Goal: Use online tool/utility: Utilize a website feature to perform a specific function

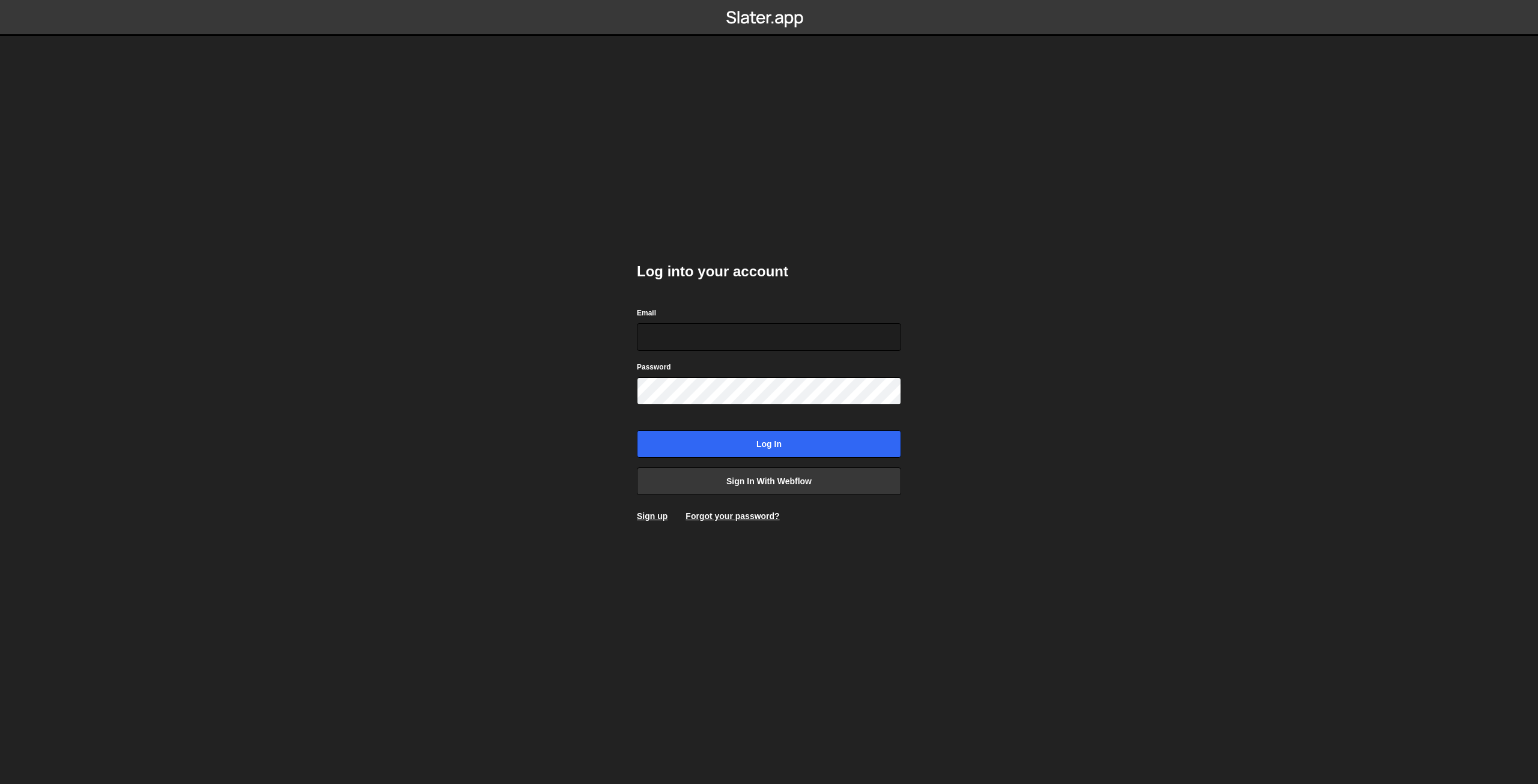
type input "nanderson@bigslatemedia.com"
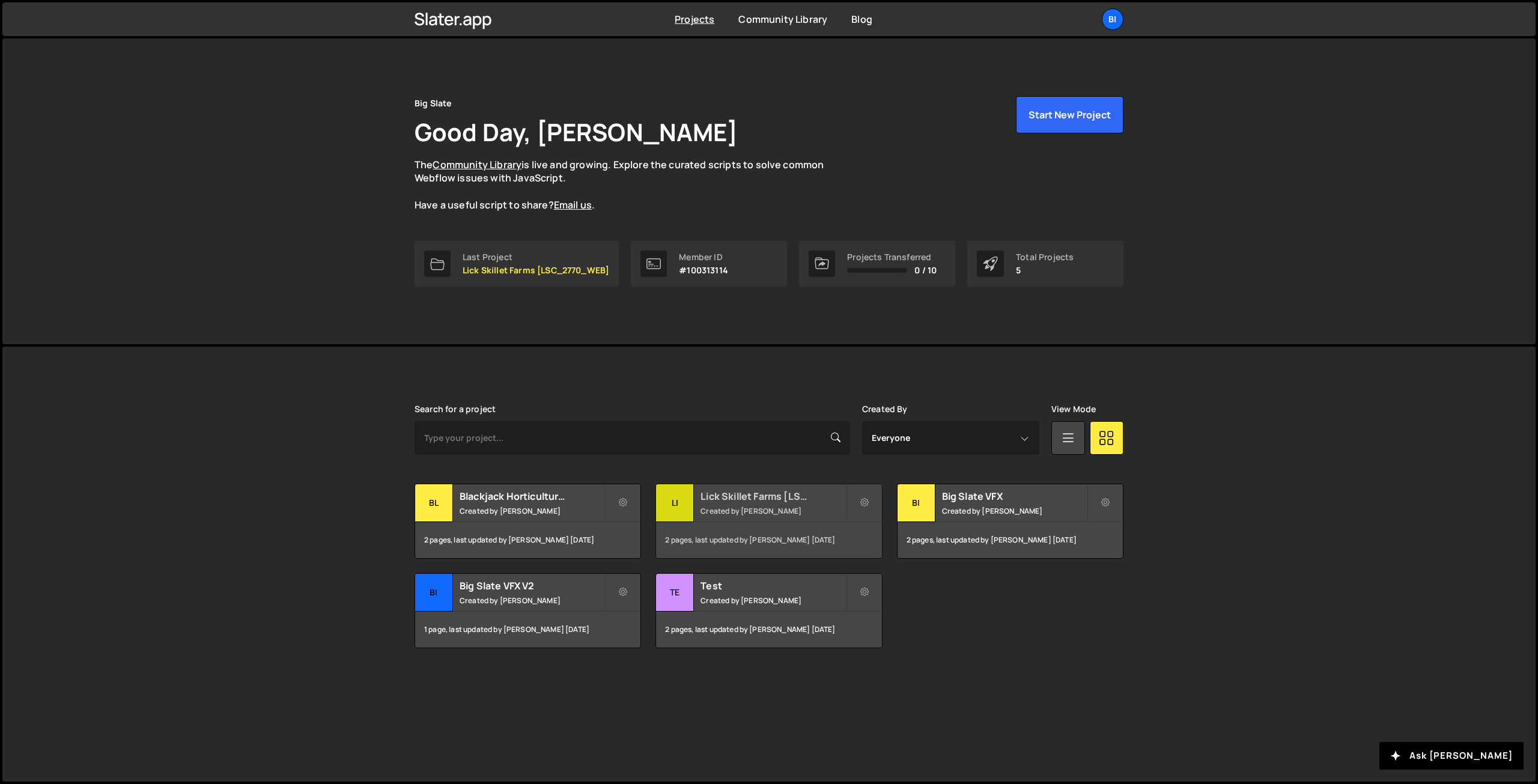
click at [794, 508] on small "Created by Nathan Anderson" at bounding box center [773, 511] width 145 height 11
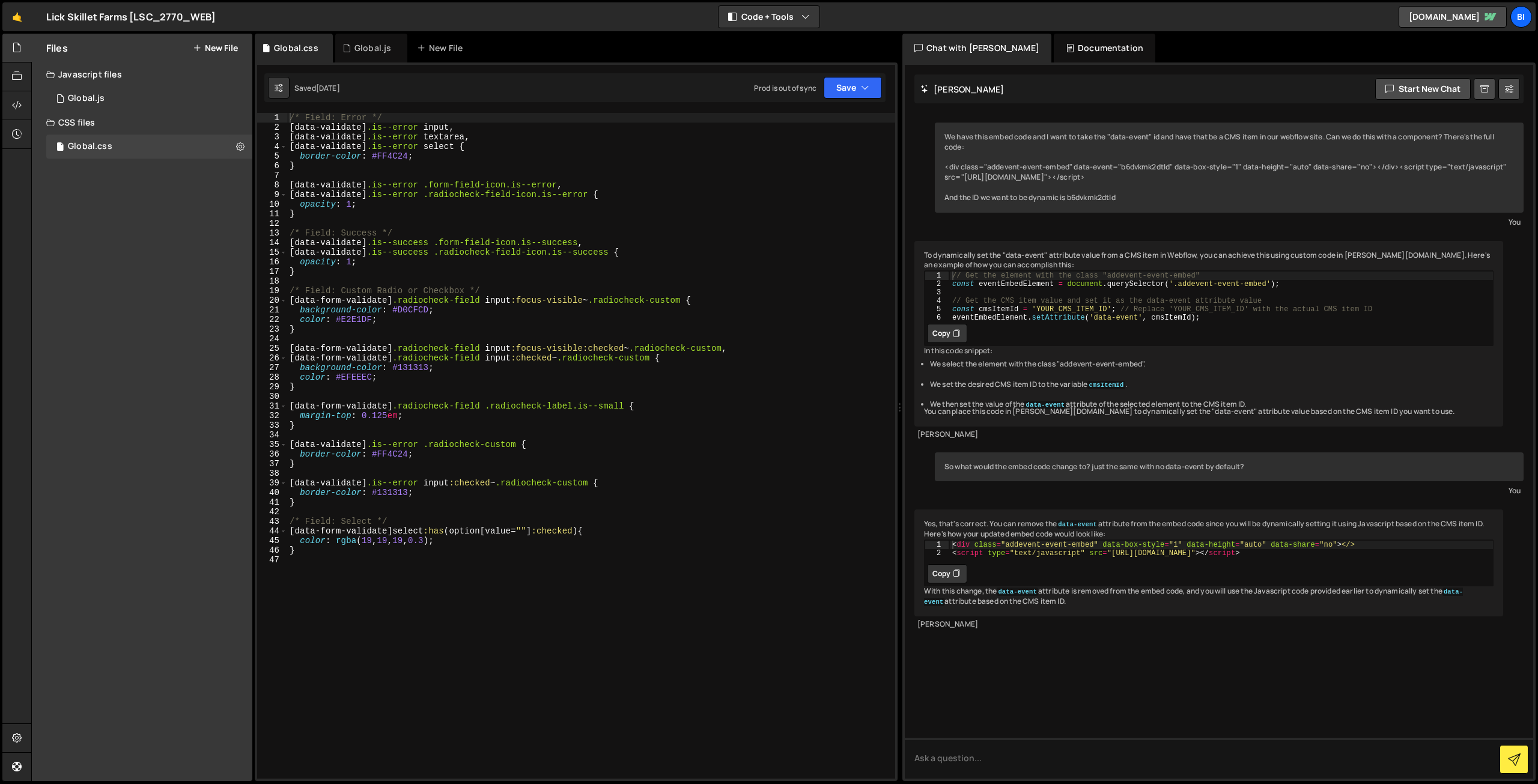
click at [1265, 583] on div "Yes, that's correct. You can remove the data-event attribute from the embed cod…" at bounding box center [1208, 562] width 588 height 106
click at [1044, 749] on textarea at bounding box center [1219, 758] width 628 height 41
type textarea "We need a simple current page indicator js and css - let's do the standard dot …"
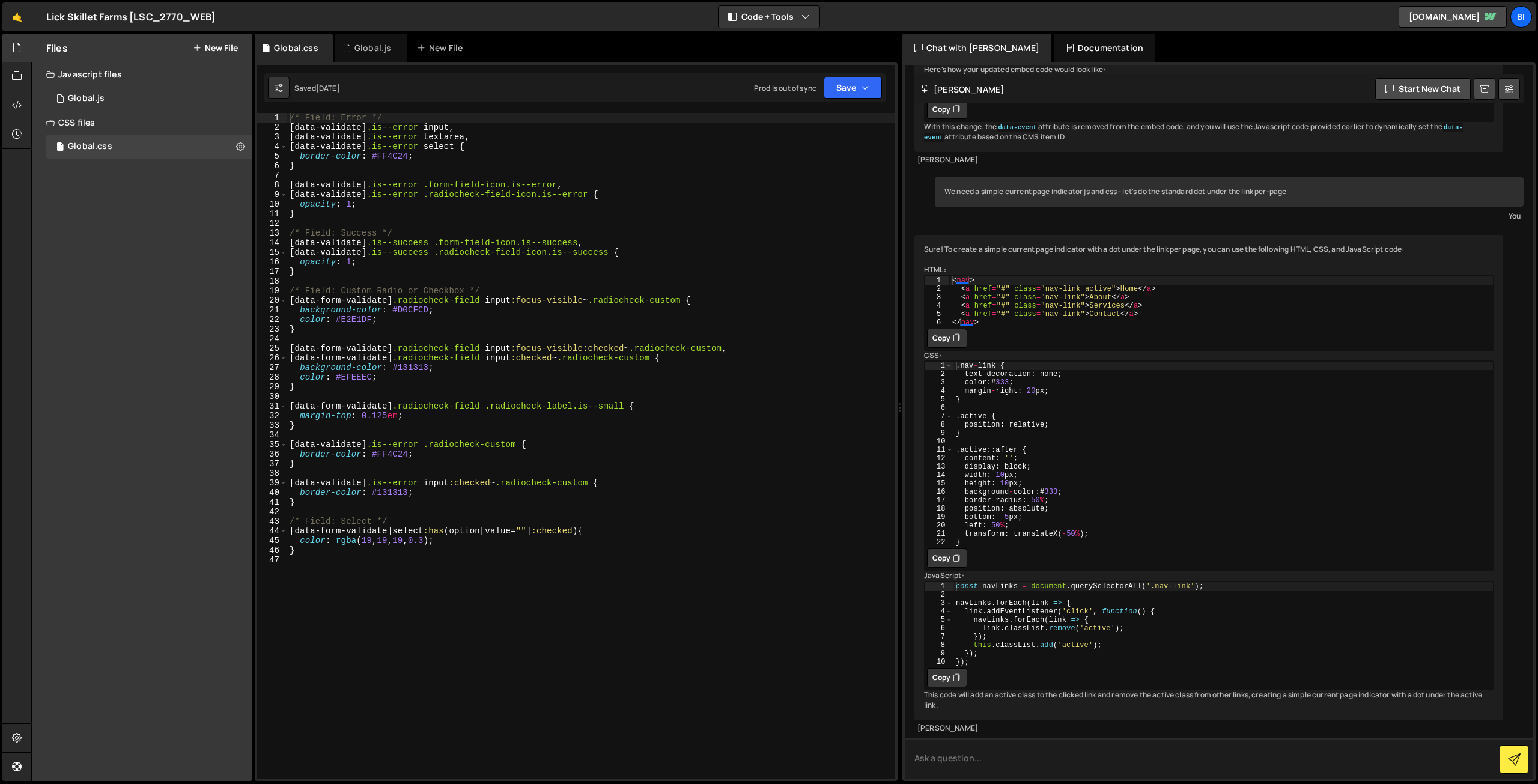
scroll to position [603, 0]
click at [934, 548] on button "Copy" at bounding box center [947, 557] width 40 height 19
click at [501, 741] on div "/* Field: Error */ [ data-validate ] .is--error input , [ data-validate ] .is--…" at bounding box center [591, 455] width 608 height 685
paste textarea "}"
type textarea "}"
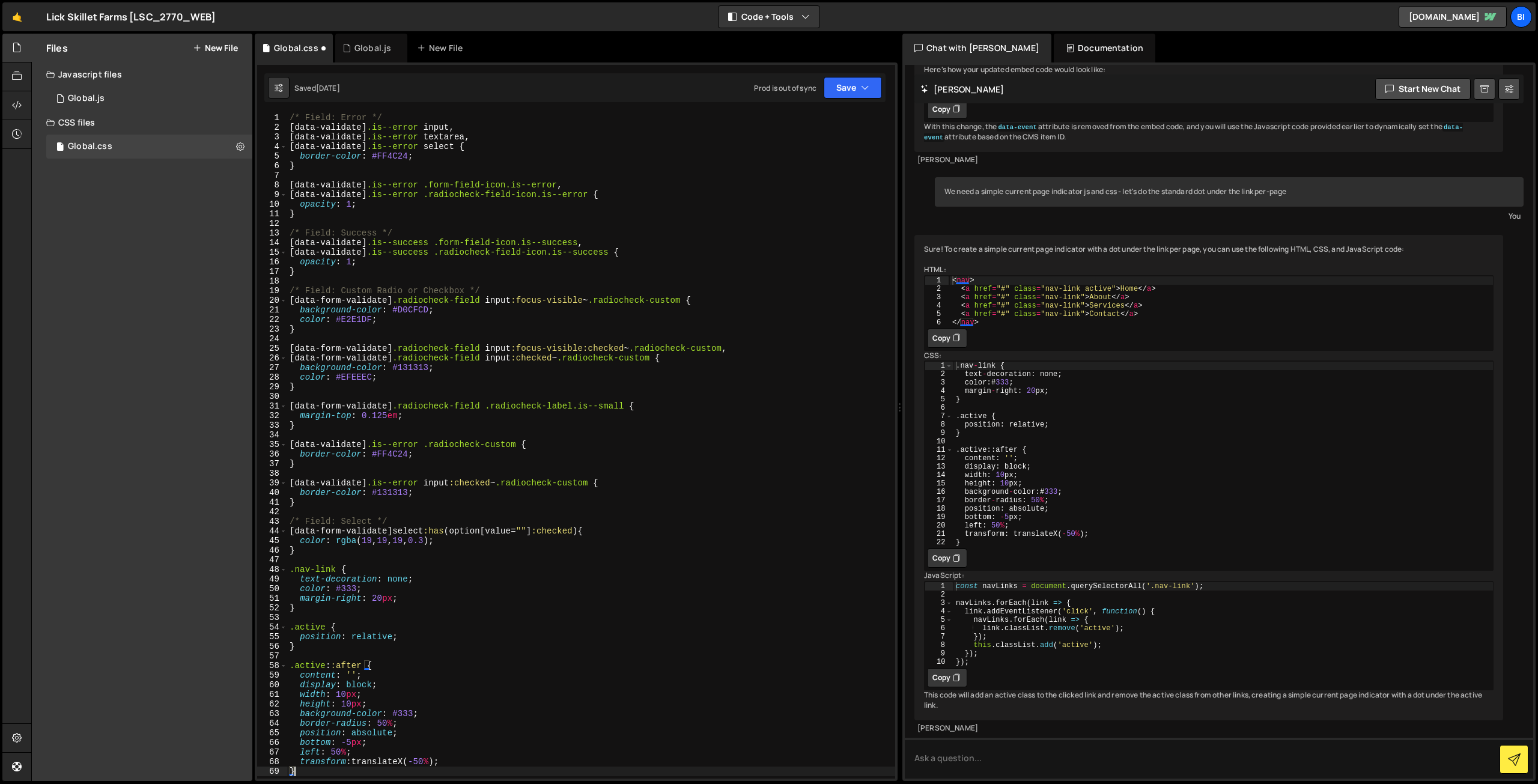
click at [357, 551] on div "/* Field: Error */ [ data-validate ] .is--error input , [ data-validate ] .is--…" at bounding box center [591, 455] width 608 height 685
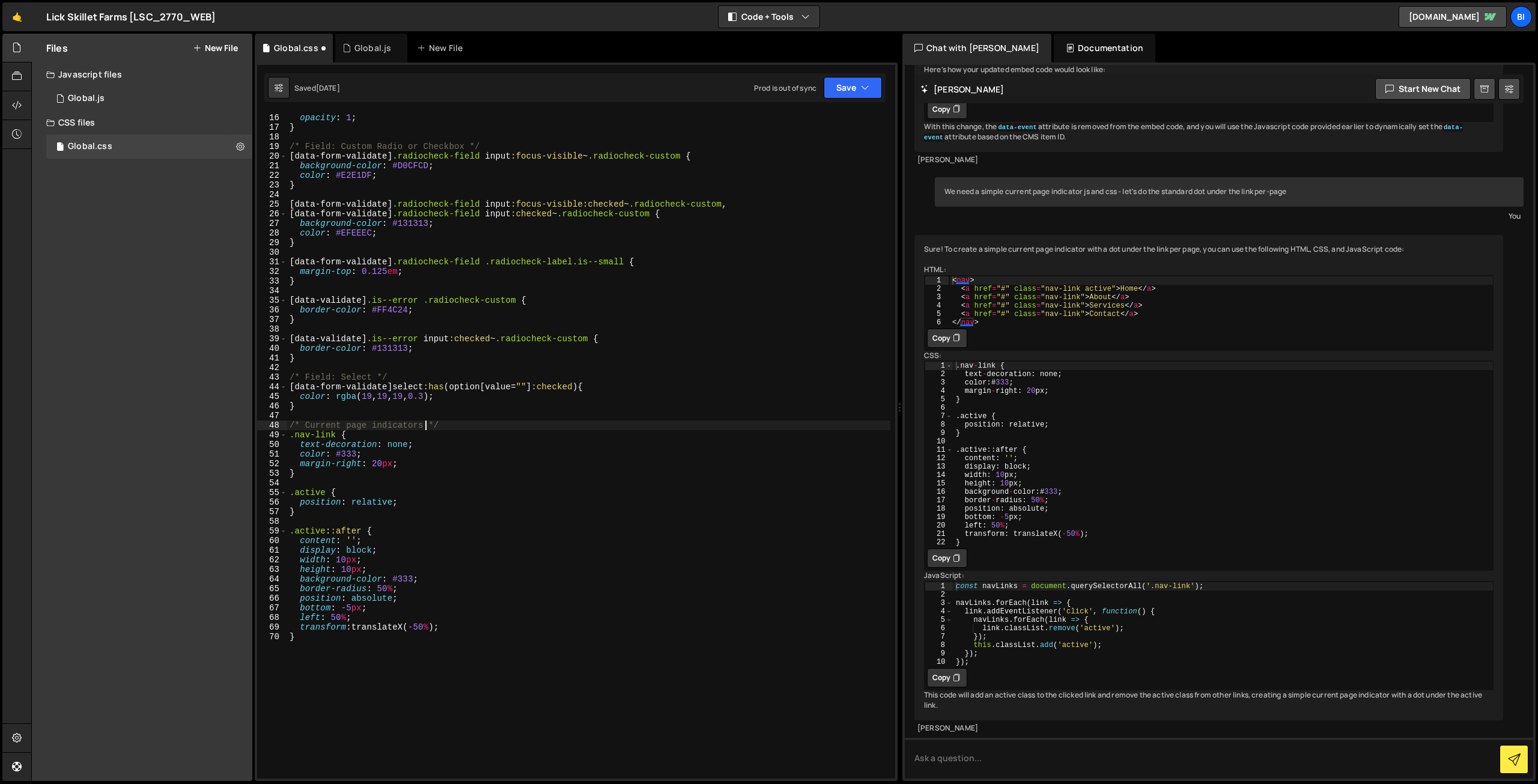
scroll to position [181, 0]
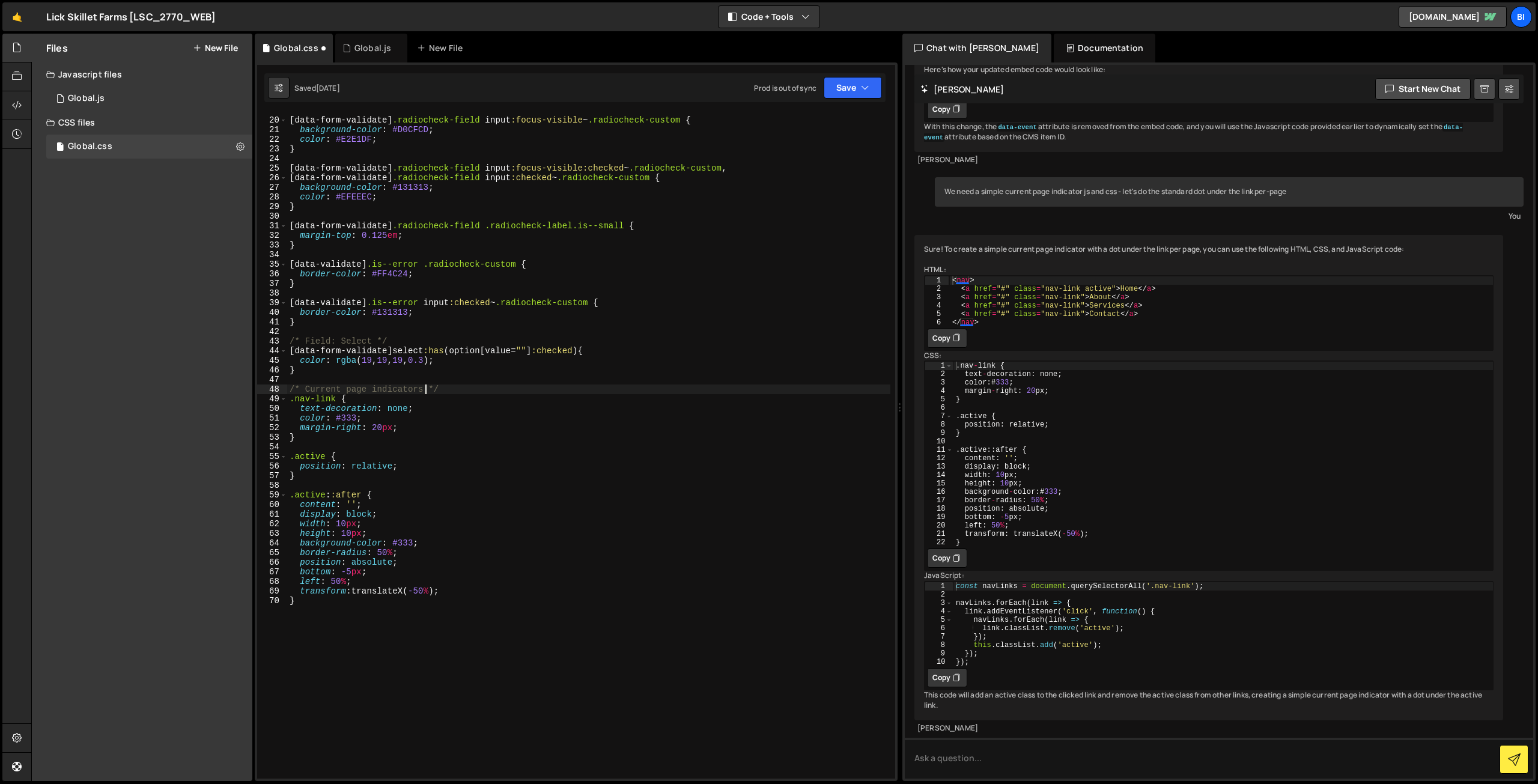
click at [947, 668] on button "Copy" at bounding box center [947, 677] width 40 height 19
type textarea "}"
click at [564, 653] on div "/* Field: Custom Radio or Checkbox */ [ data-form-validate ] .radiocheck-field …" at bounding box center [588, 448] width 603 height 685
click at [354, 51] on div "Global.js" at bounding box center [372, 48] width 37 height 12
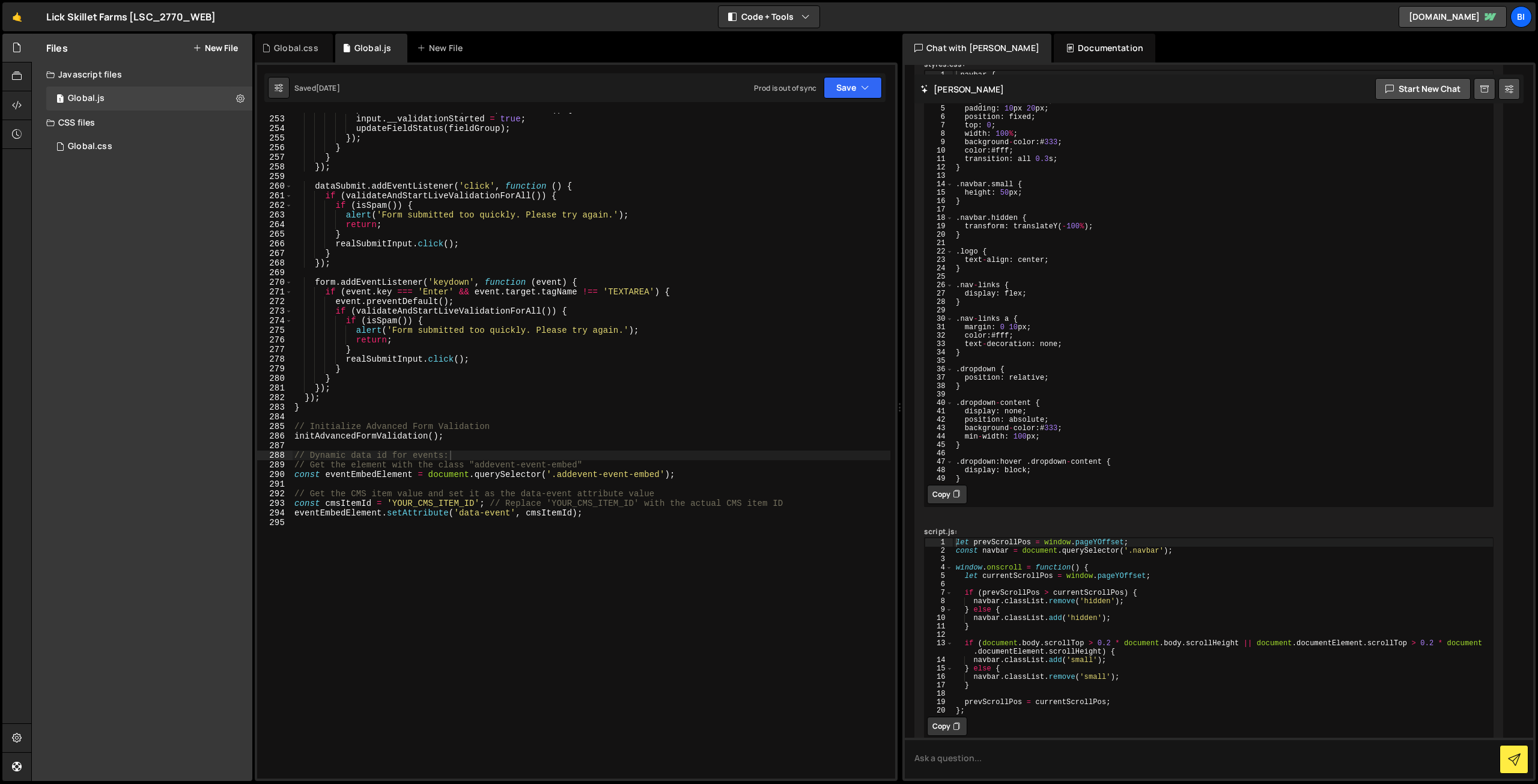
scroll to position [582, 0]
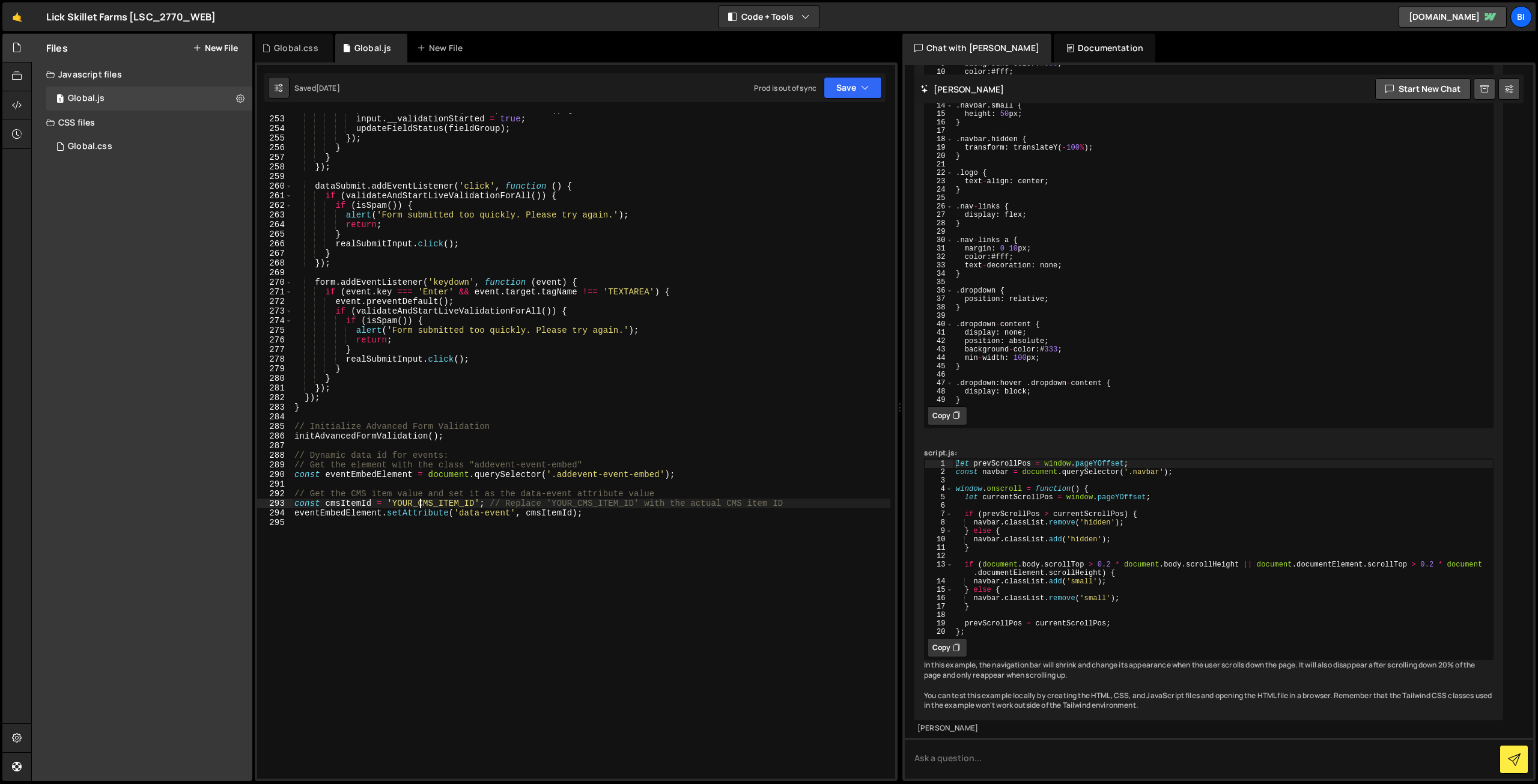
drag, startPoint x: 418, startPoint y: 507, endPoint x: 422, endPoint y: 573, distance: 66.1
click at [418, 514] on div "input . addEventListener ( 'blur' , function ( ) { input . __validationStarted …" at bounding box center [591, 446] width 598 height 685
type textarea "const cmsItemId = 'YOUR_CMS_ITEM_ID'; // Replace 'YOUR_CMS_ITEM_ID' with the ac…"
click at [422, 573] on div "input . addEventListener ( 'blur' , function ( ) { input . __validationStarted …" at bounding box center [591, 446] width 598 height 685
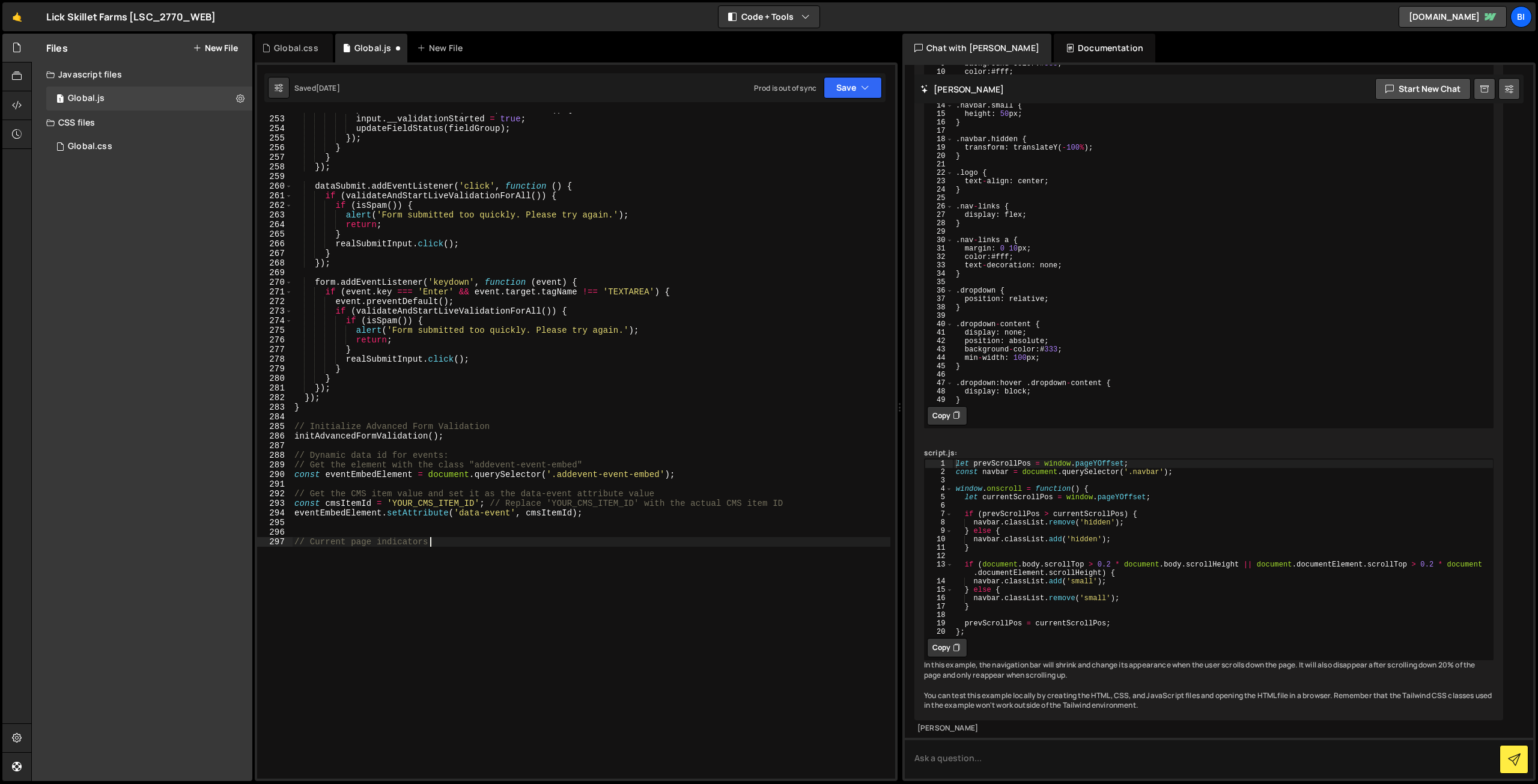
type textarea "// Current page indicators"
paste textarea "});"
type textarea "});"
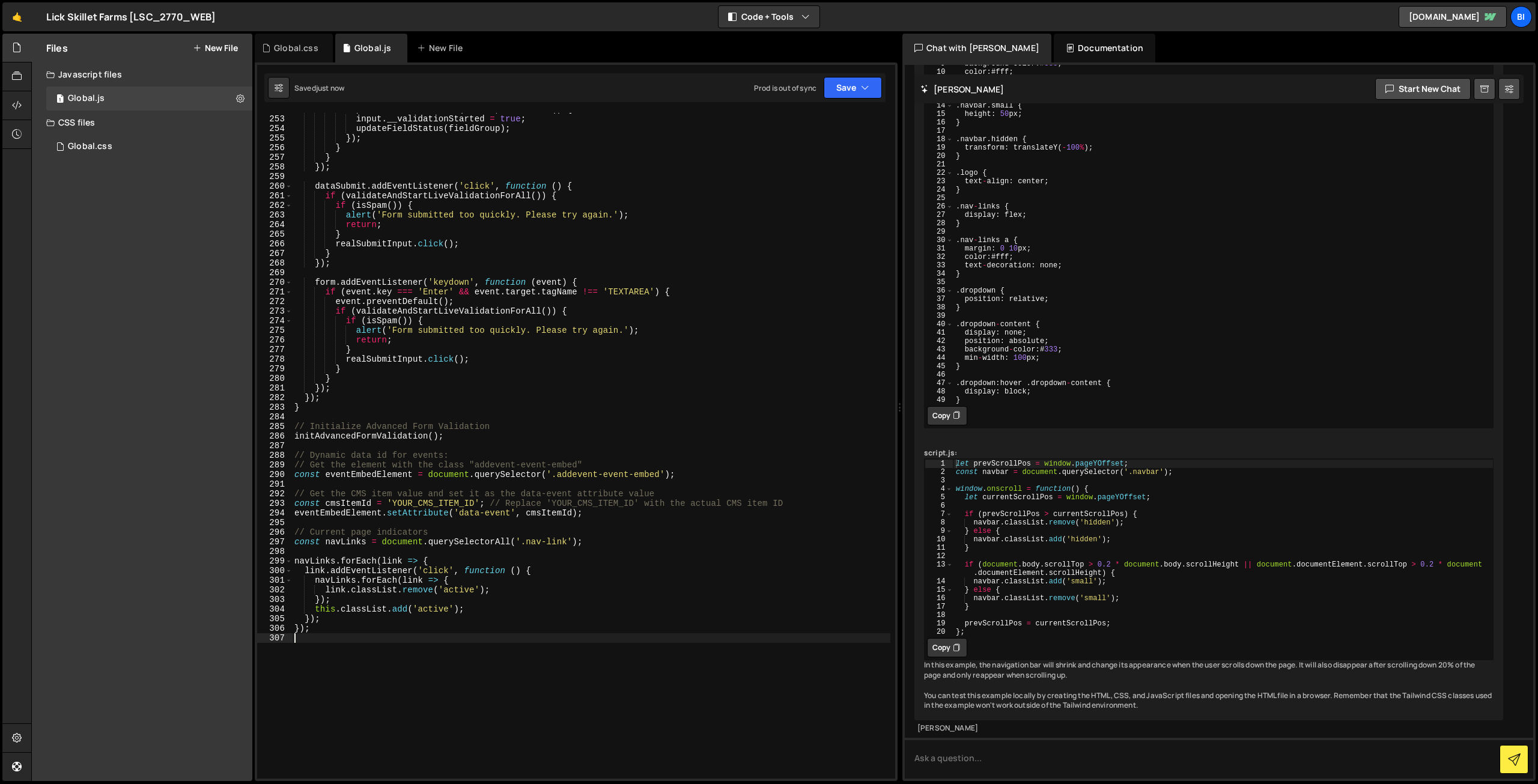
click at [477, 442] on div "input . addEventListener ( 'blur' , function ( ) { input . __validationStarted …" at bounding box center [591, 446] width 598 height 685
click at [470, 283] on div "input . addEventListener ( 'blur' , function ( ) { input . __validationStarted …" at bounding box center [591, 446] width 598 height 685
type textarea "form.addEventListener('keydown', function (event) {"
click at [1090, 459] on div "let prevScrollPos = window . pageYOffset ; const navbar = document . querySelec…" at bounding box center [1223, 556] width 541 height 193
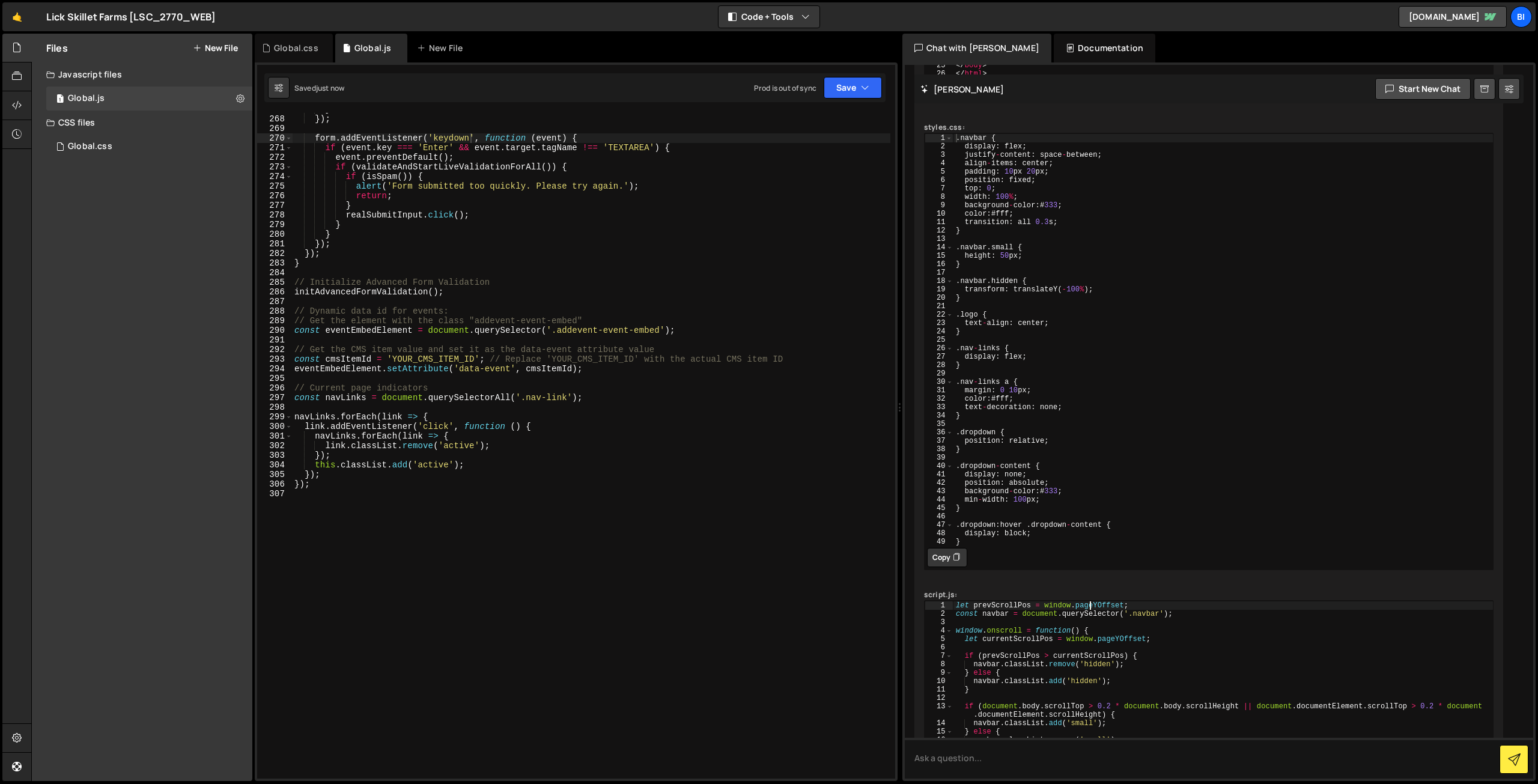
scroll to position [2565, 0]
click at [1166, 689] on div "let prevScrollPos = window . pageYOffset ; const navbar = document . querySelec…" at bounding box center [1223, 697] width 541 height 193
type textarea "} else {"
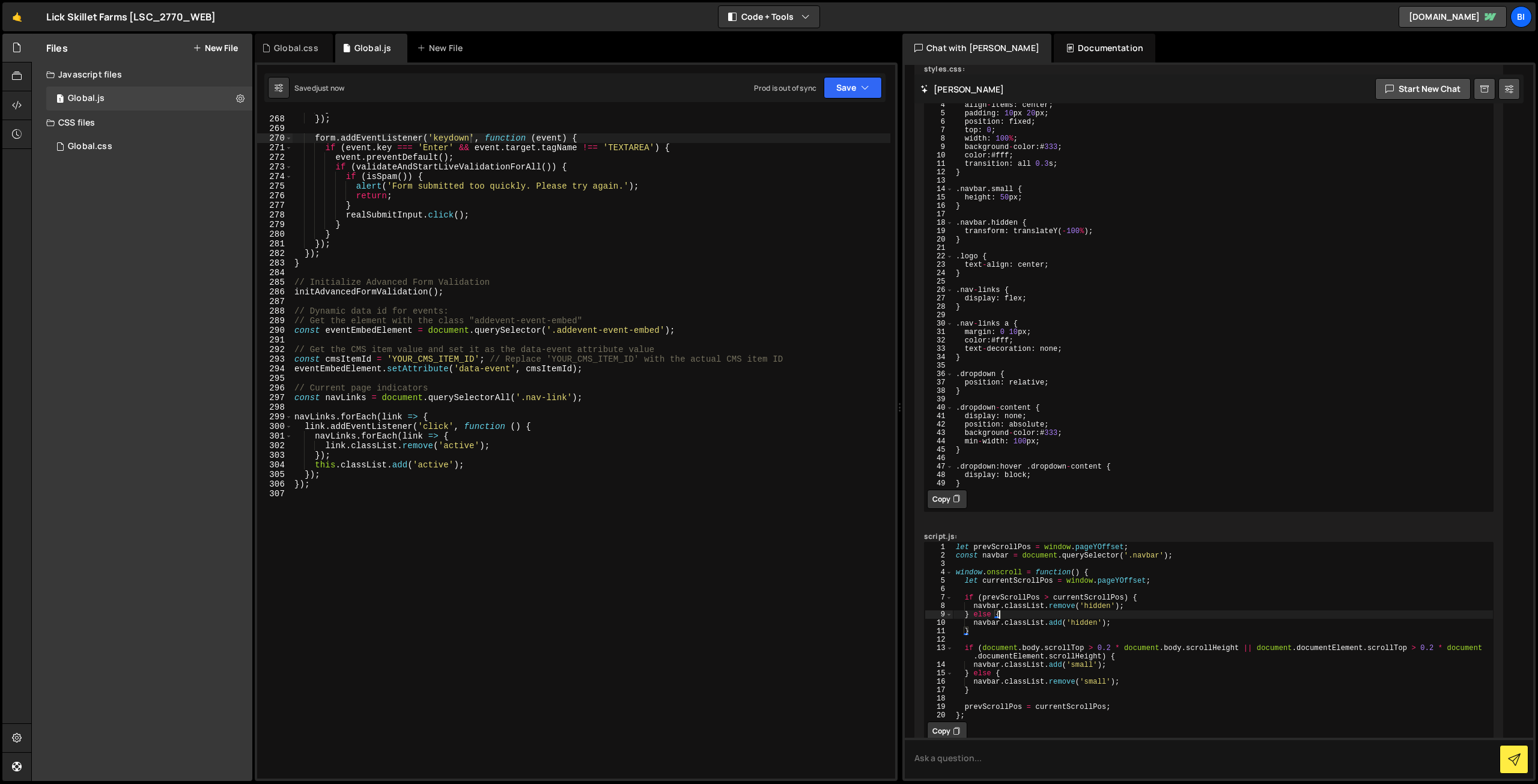
scroll to position [582, 0]
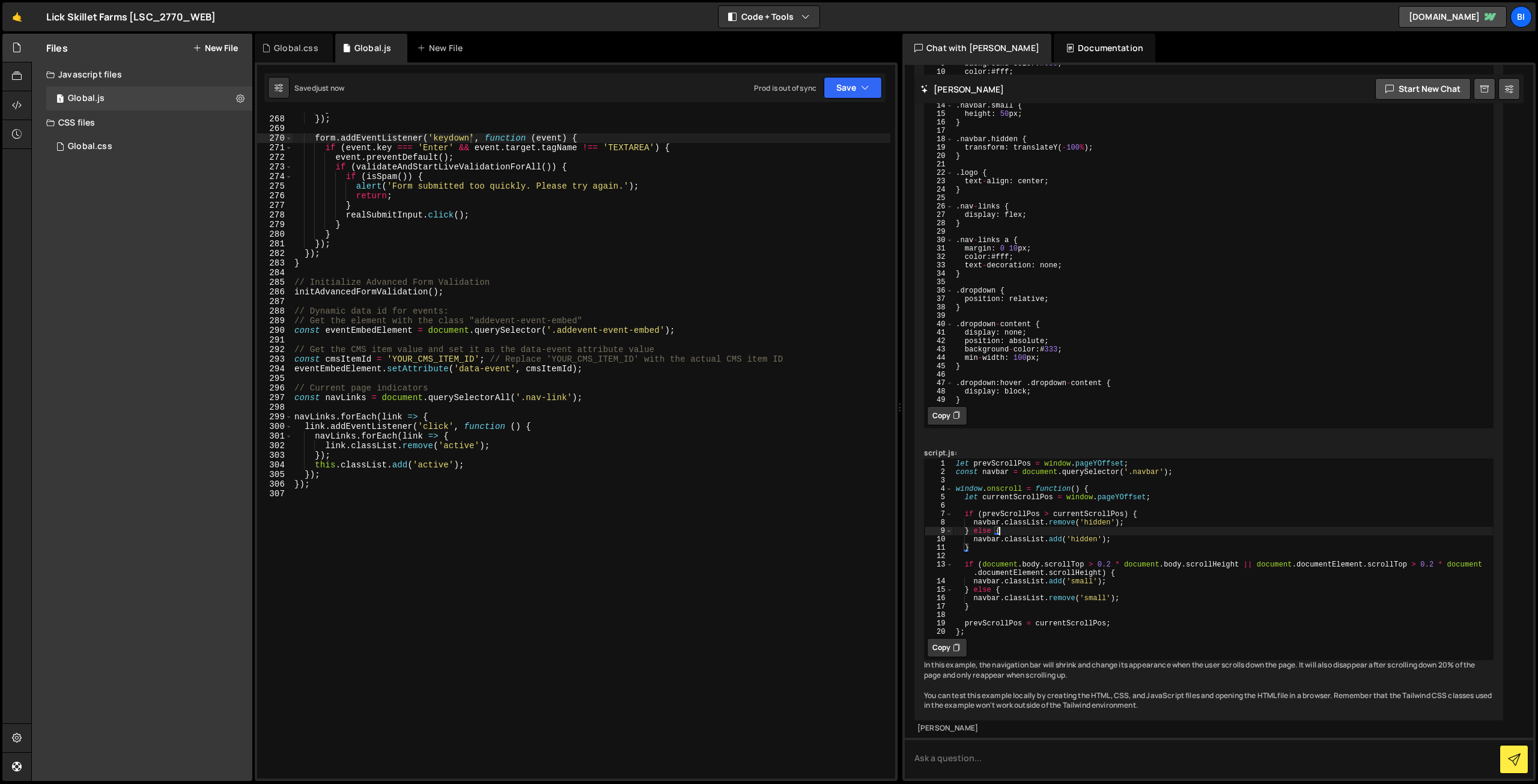
click at [952, 638] on button "Copy" at bounding box center [947, 647] width 40 height 19
click at [425, 556] on div "} }) ; form . addEventListener ( 'keydown' , function ( event ) { if ( event . …" at bounding box center [591, 446] width 598 height 685
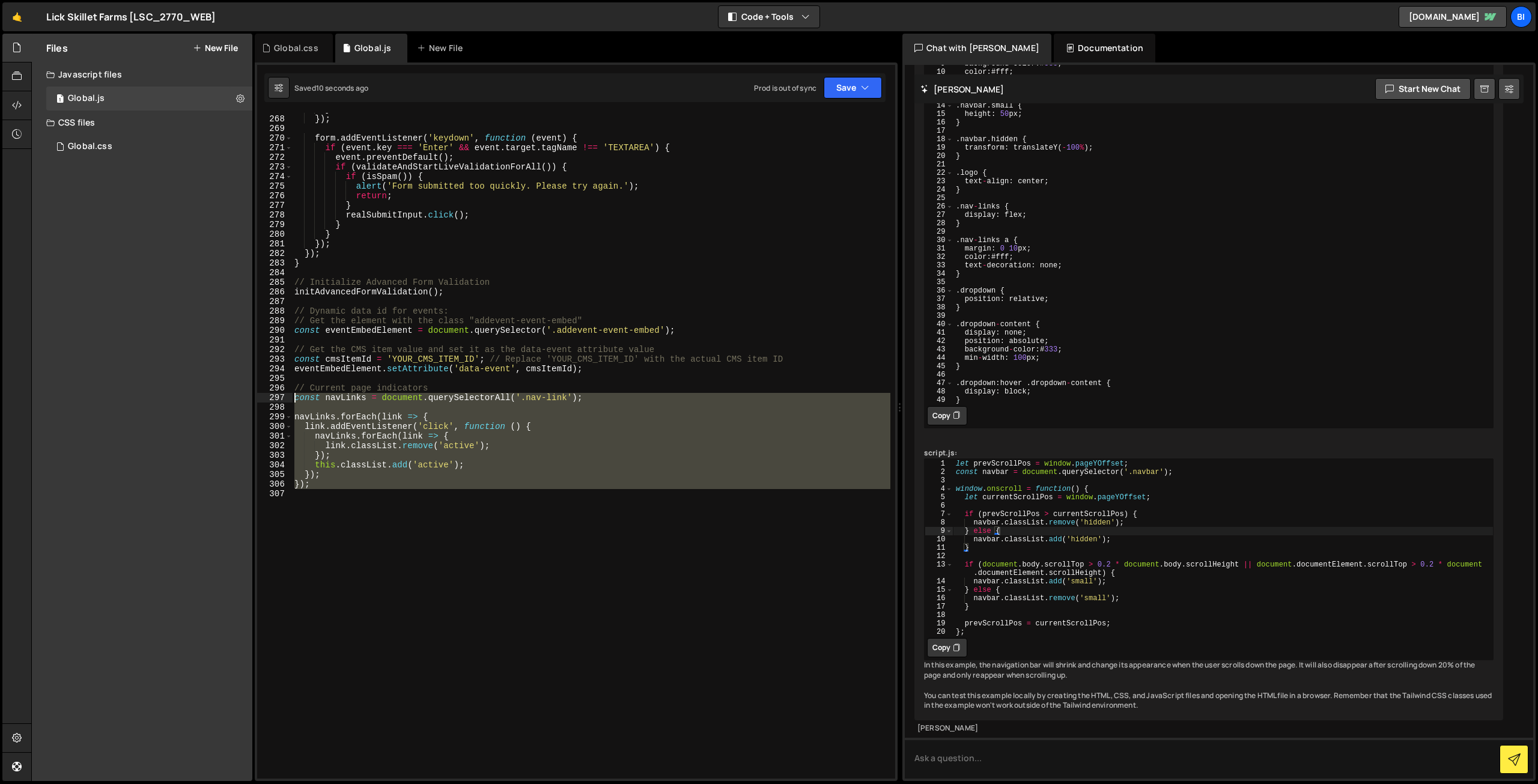
drag, startPoint x: 366, startPoint y: 517, endPoint x: 258, endPoint y: 399, distance: 160.0
click at [258, 399] on div "267 268 269 270 271 272 273 274 275 276 277 278 279 280 281 282 283 284 285 286…" at bounding box center [576, 446] width 638 height 665
paste textarea "};"
type textarea "};"
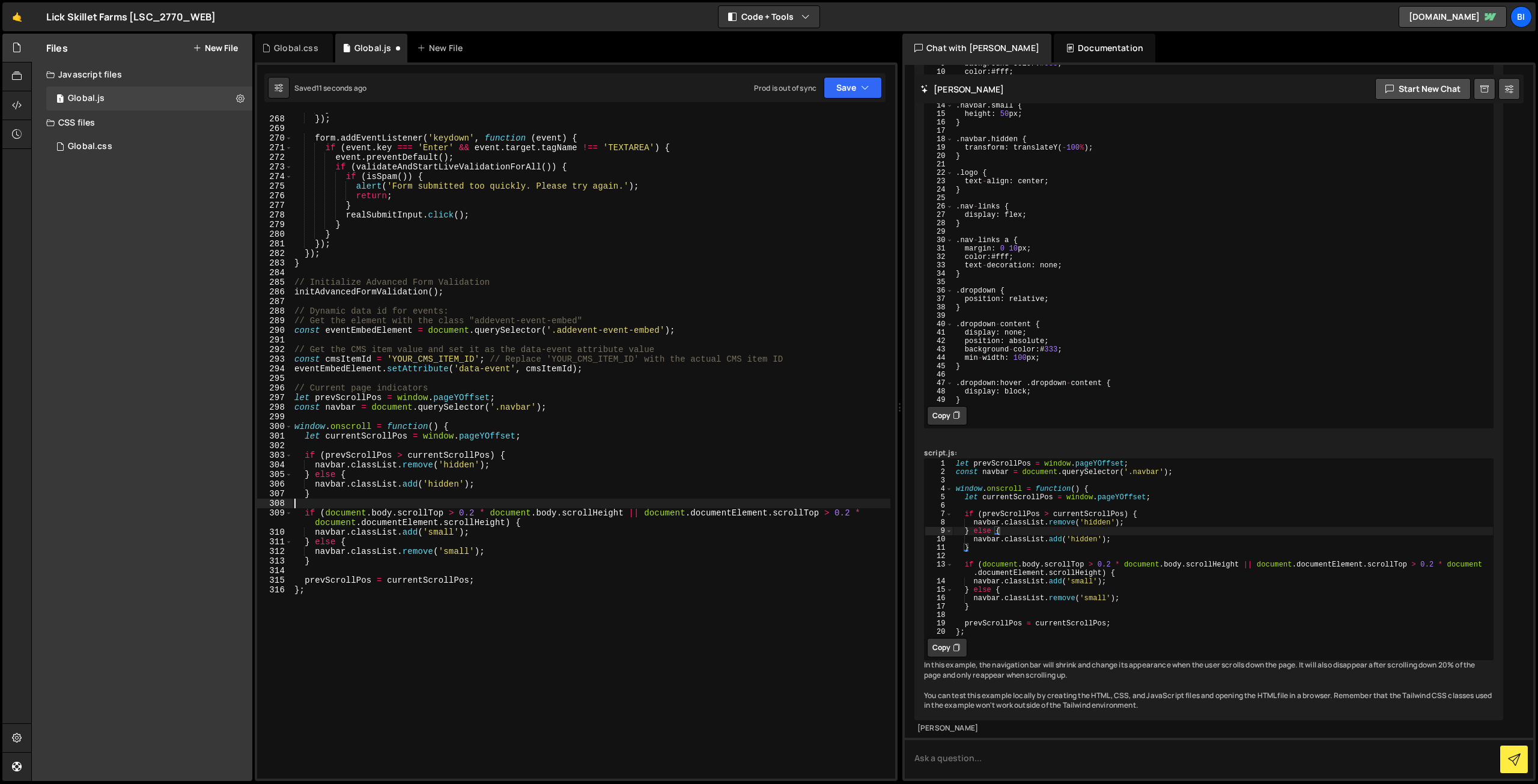
click at [557, 505] on div "} }) ; form . addEventListener ( 'keydown' , function ( event ) { if ( event . …" at bounding box center [591, 446] width 598 height 685
click at [699, 544] on div "} }) ; form . addEventListener ( 'keydown' , function ( event ) { if ( event . …" at bounding box center [591, 446] width 598 height 685
type textarea "} else {"
type textarea "if (prevScrollPos > currentScrollPos) {"
click at [1076, 492] on div "let prevScrollPos = window . pageYOffset ; const navbar = document . querySelec…" at bounding box center [1223, 556] width 541 height 193
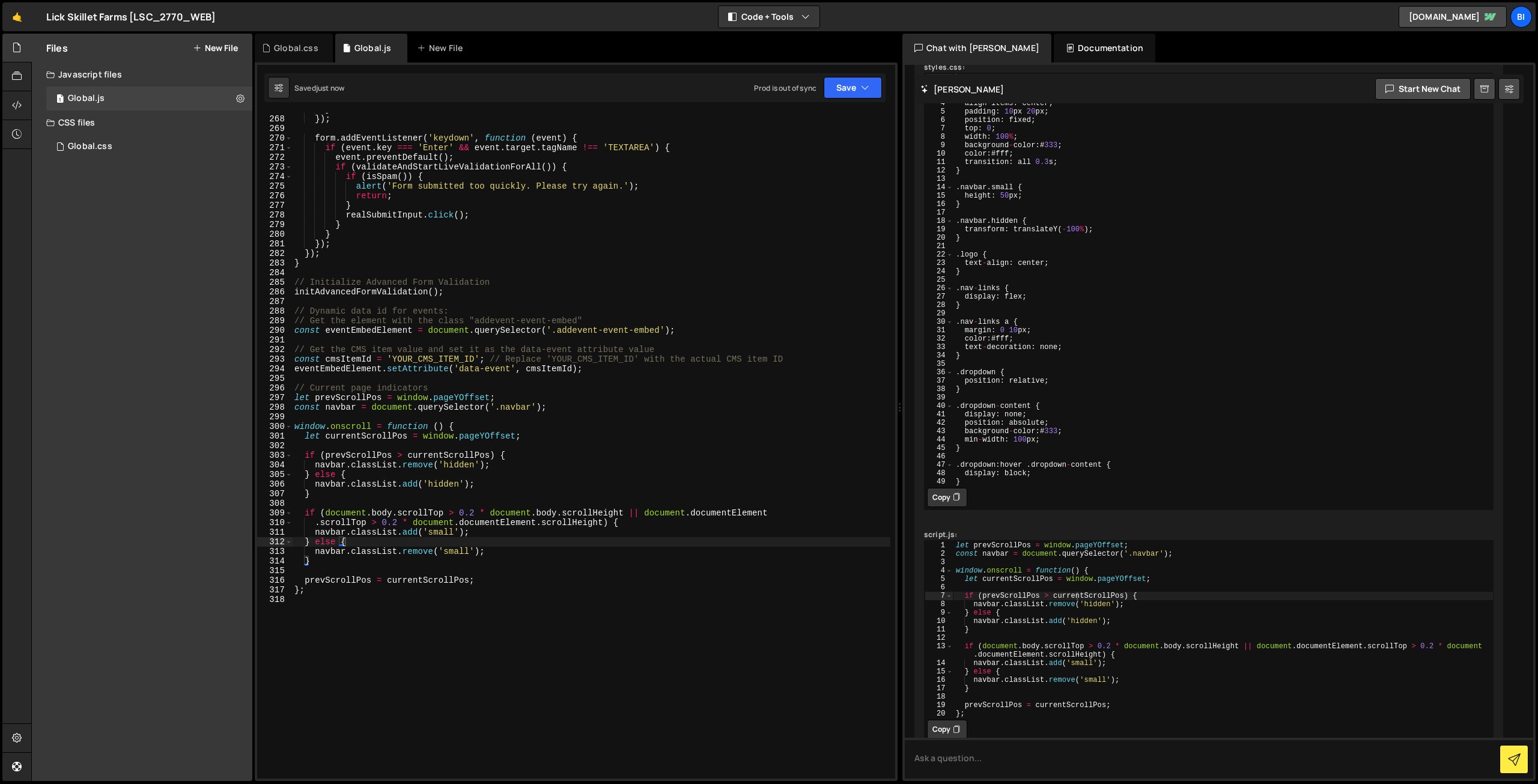
click at [1152, 510] on div "1 2 3 4 5 6 7 8 9 10 11 12 13 14 15 16 17 18 19 20 21 22 23 24 25 26 27 28 29 3…" at bounding box center [1209, 291] width 570 height 437
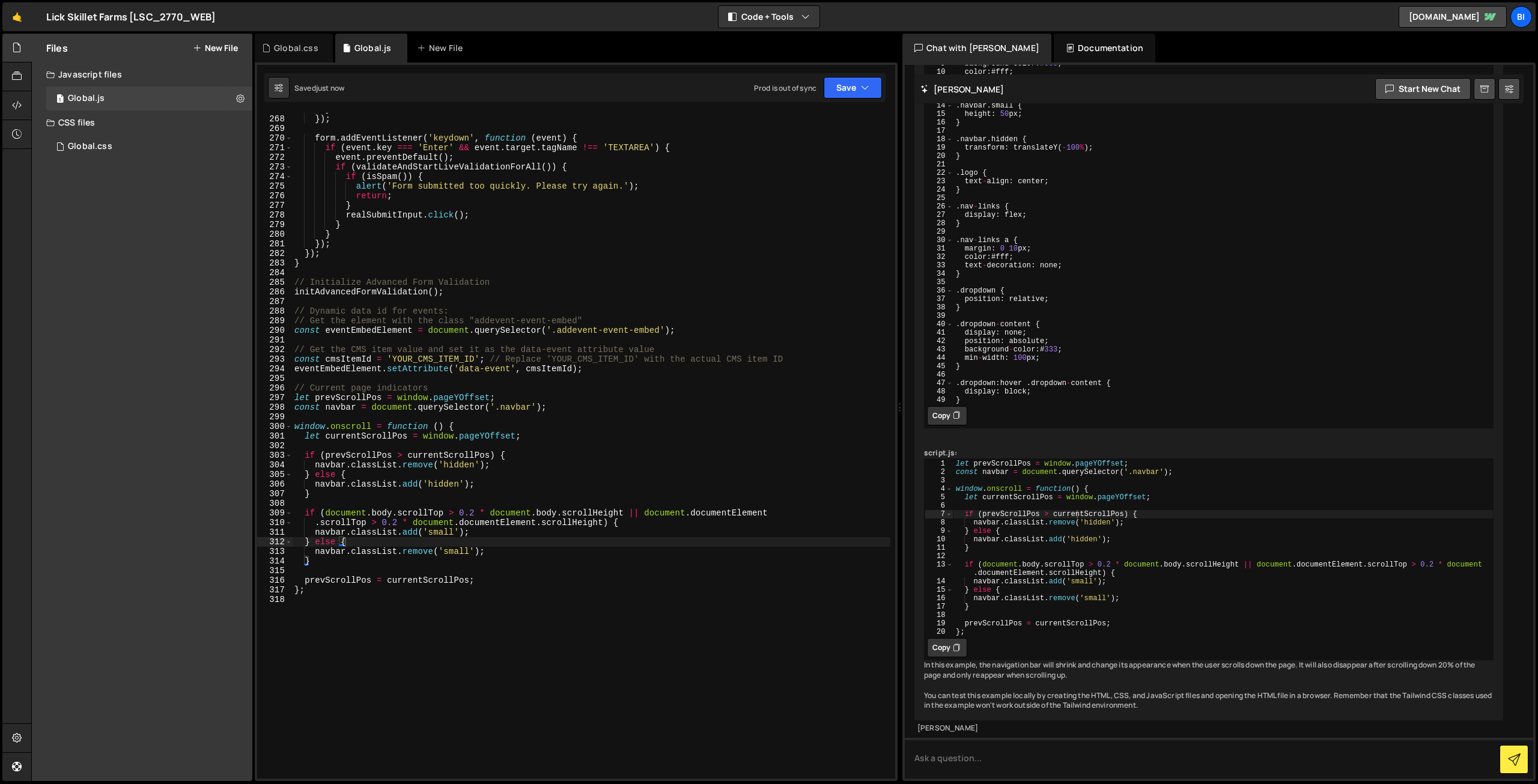
type textarea "}"
click at [553, 236] on div "} }) ; form . addEventListener ( 'keydown' , function ( event ) { if ( event . …" at bounding box center [591, 446] width 598 height 685
click at [289, 42] on div "Global.css" at bounding box center [296, 48] width 45 height 12
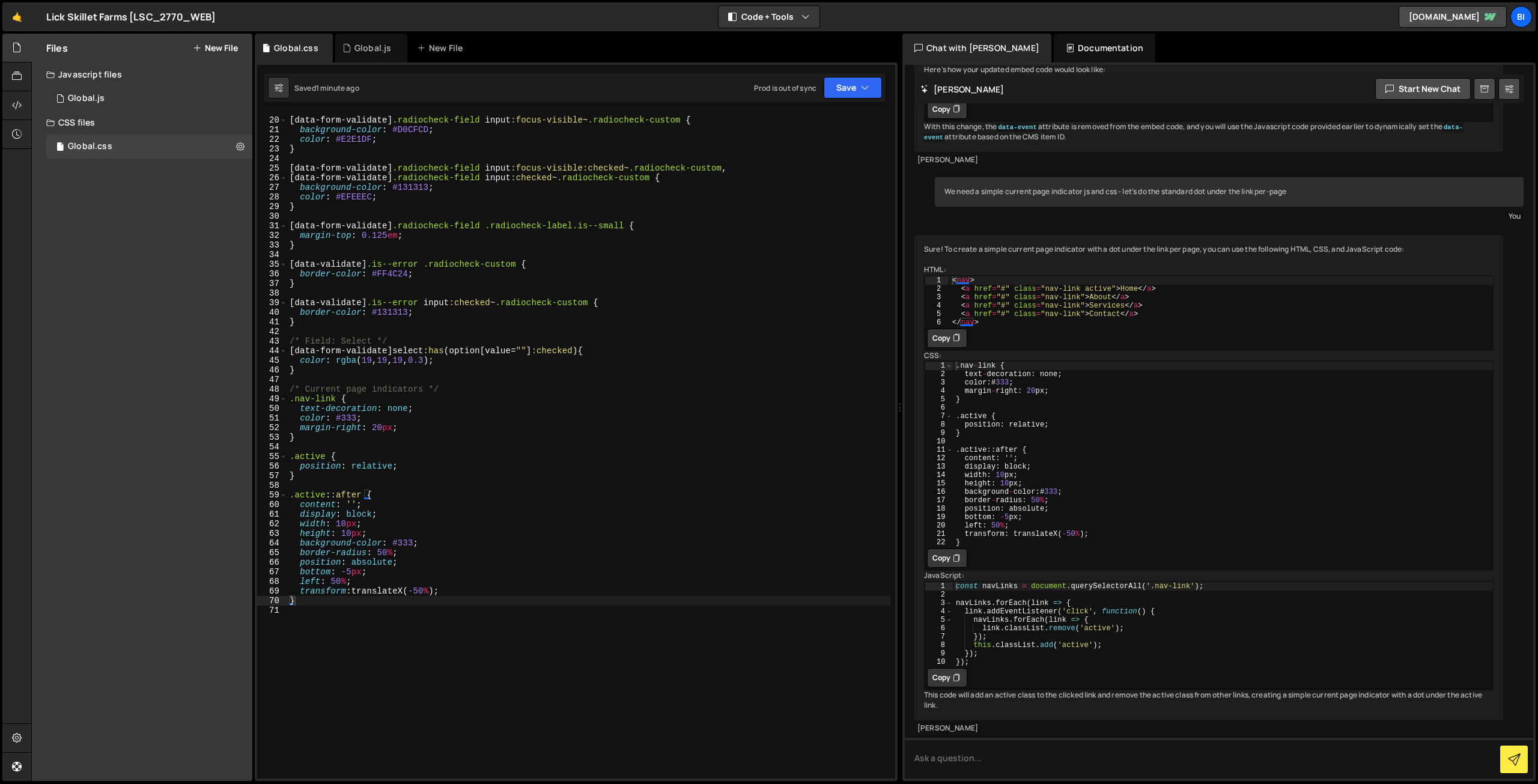
scroll to position [603, 0]
click at [503, 552] on div "/* Field: Custom Radio or Checkbox */ [ data-form-validate ] .radiocheck-field …" at bounding box center [588, 448] width 603 height 685
click at [454, 495] on div "/* Field: Custom Radio or Checkbox */ [ data-form-validate ] .radiocheck-field …" at bounding box center [588, 448] width 603 height 685
click at [459, 474] on div "/* Field: Custom Radio or Checkbox */ [ data-form-validate ] .radiocheck-field …" at bounding box center [588, 448] width 603 height 685
type textarea "}"
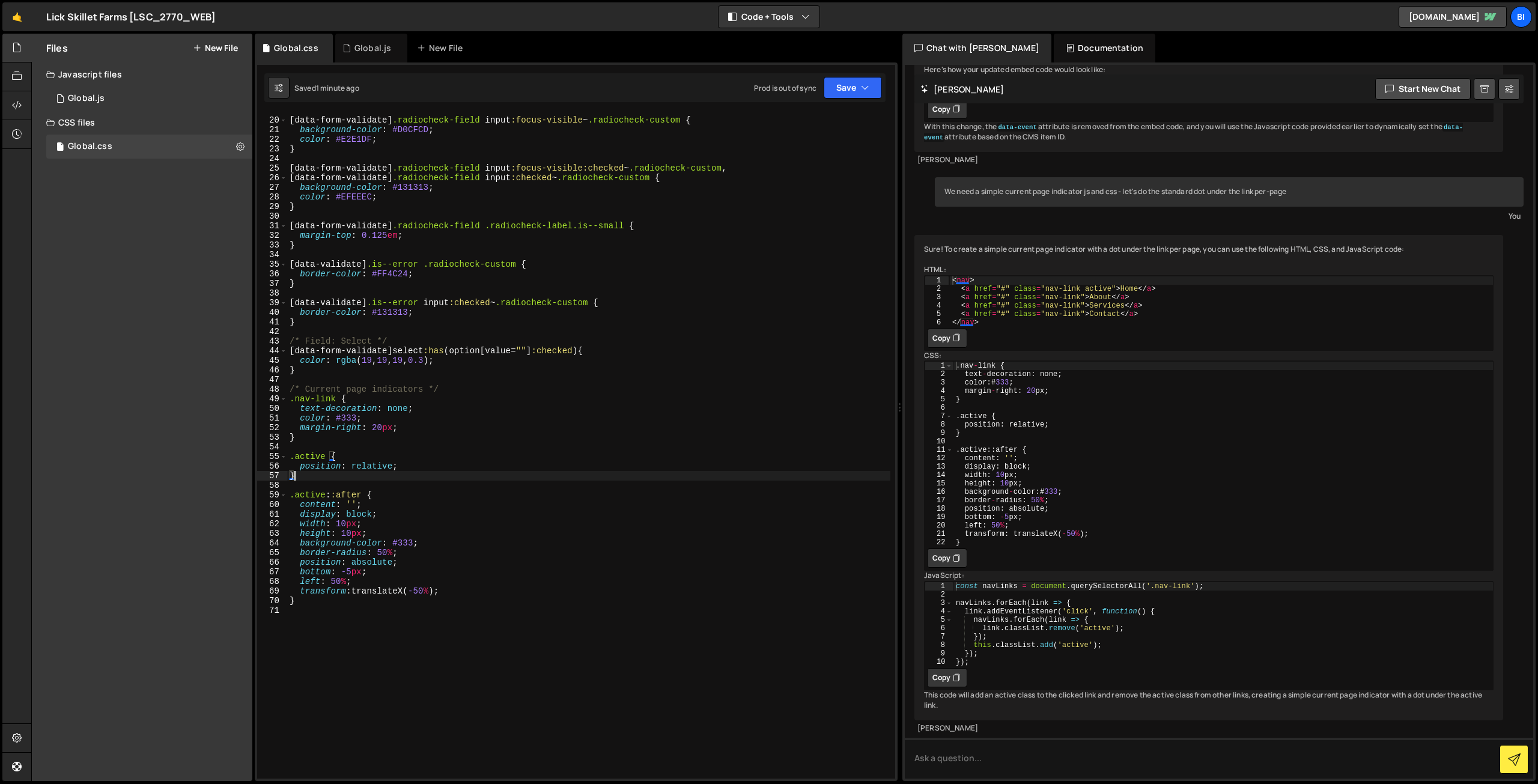
click at [301, 441] on div "/* Field: Custom Radio or Checkbox */ [ data-form-validate ] .radiocheck-field …" at bounding box center [588, 448] width 603 height 685
click at [304, 451] on div "/* Field: Custom Radio or Checkbox */ [ data-form-validate ] .radiocheck-field …" at bounding box center [588, 448] width 603 height 685
click at [306, 453] on div "/* Field: Custom Radio or Checkbox */ [ data-form-validate ] .radiocheck-field …" at bounding box center [588, 448] width 603 height 685
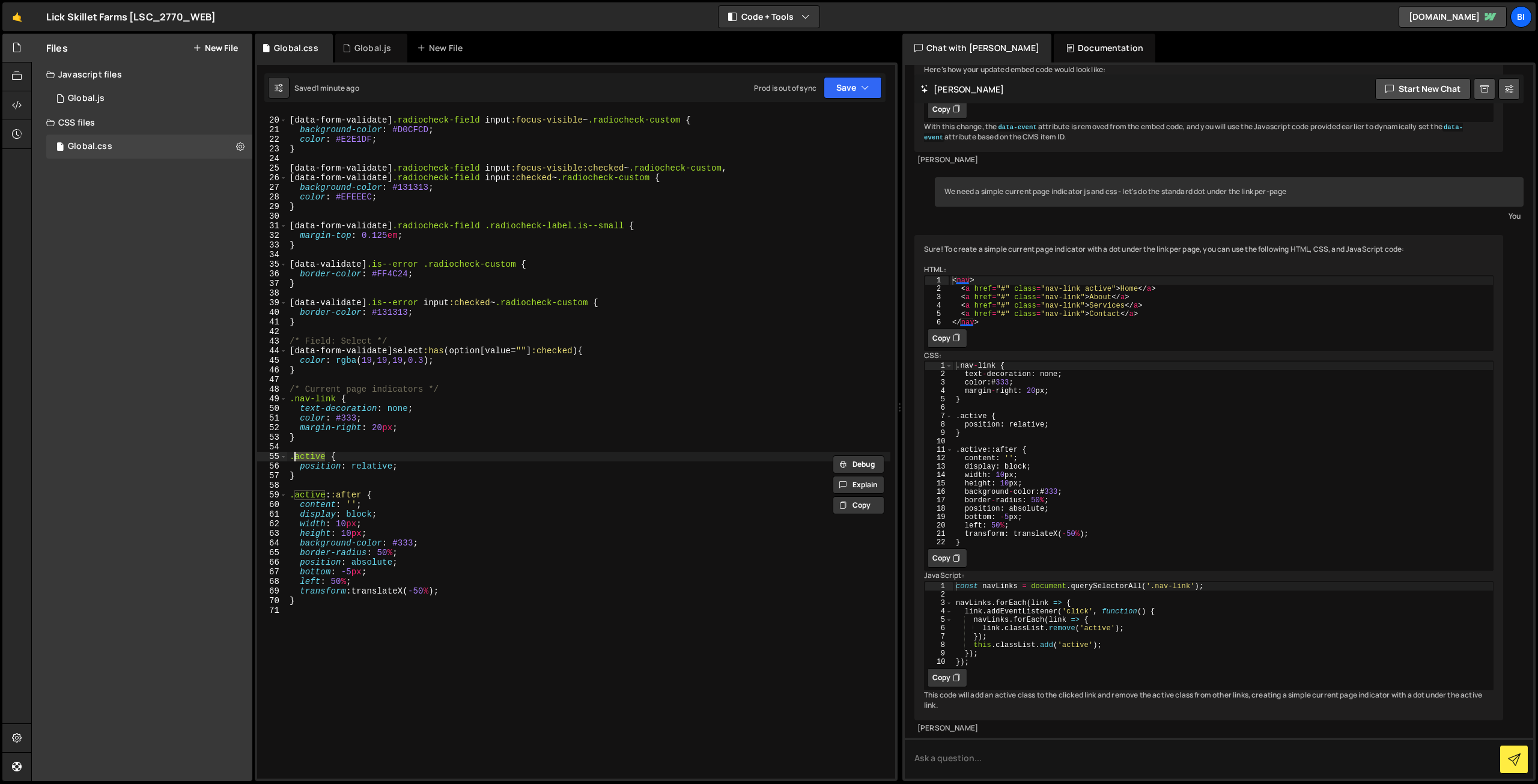
click at [311, 456] on div "/* Field: Custom Radio or Checkbox */ [ data-form-validate ] .radiocheck-field …" at bounding box center [588, 448] width 603 height 685
paste textarea "w--current"
click at [307, 493] on div "/* Field: Custom Radio or Checkbox */ [ data-form-validate ] .radiocheck-field …" at bounding box center [588, 448] width 603 height 685
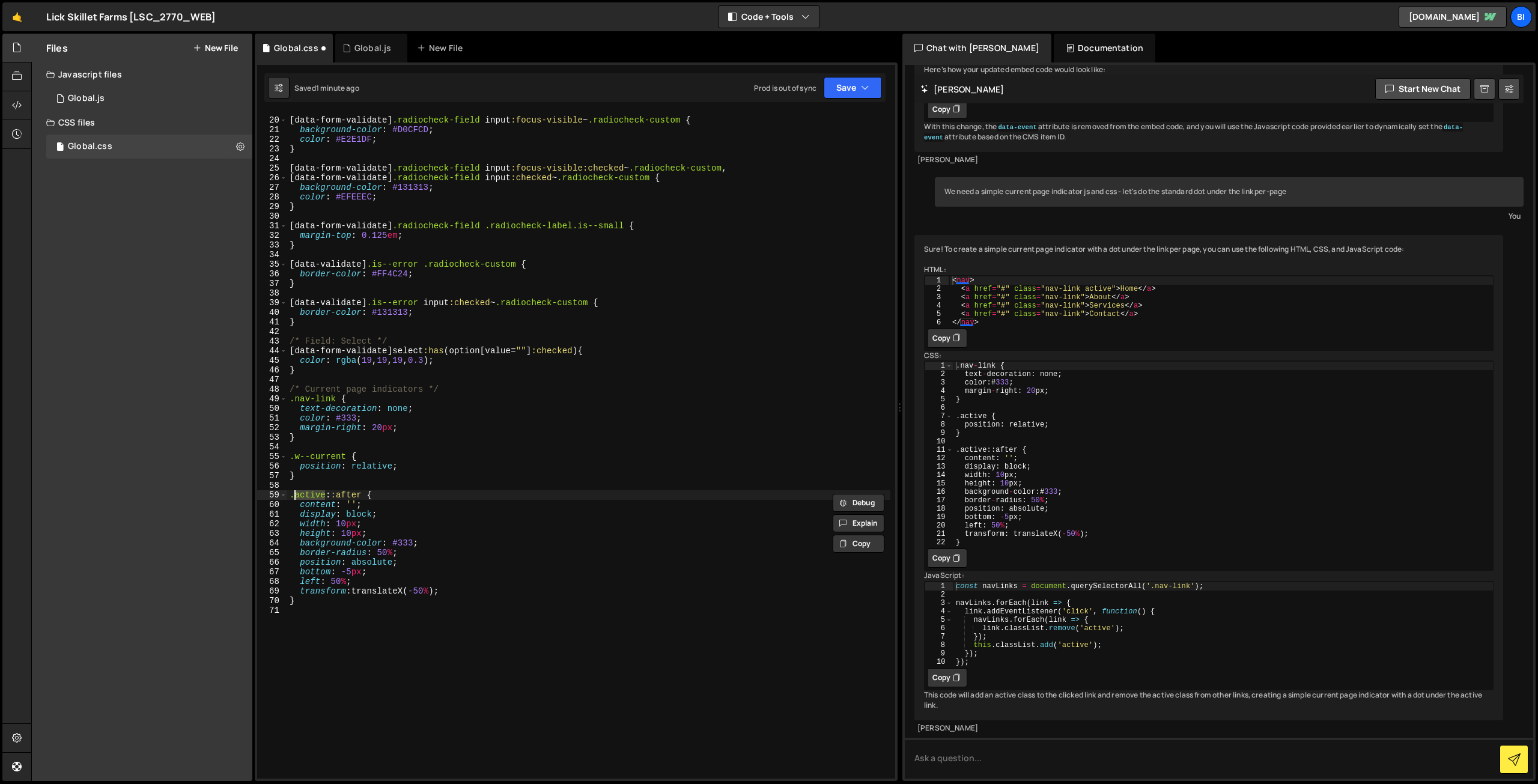
paste textarea "w--current"
click at [409, 461] on div "/* Field: Custom Radio or Checkbox */ [ data-form-validate ] .radiocheck-field …" at bounding box center [588, 448] width 603 height 685
type textarea "position: relative;"
click at [405, 450] on div "/* Field: Custom Radio or Checkbox */ [ data-form-validate ] .radiocheck-field …" at bounding box center [588, 448] width 603 height 685
click at [340, 416] on div "/* Field: Custom Radio or Checkbox */ [ data-form-validate ] .radiocheck-field …" at bounding box center [588, 448] width 603 height 685
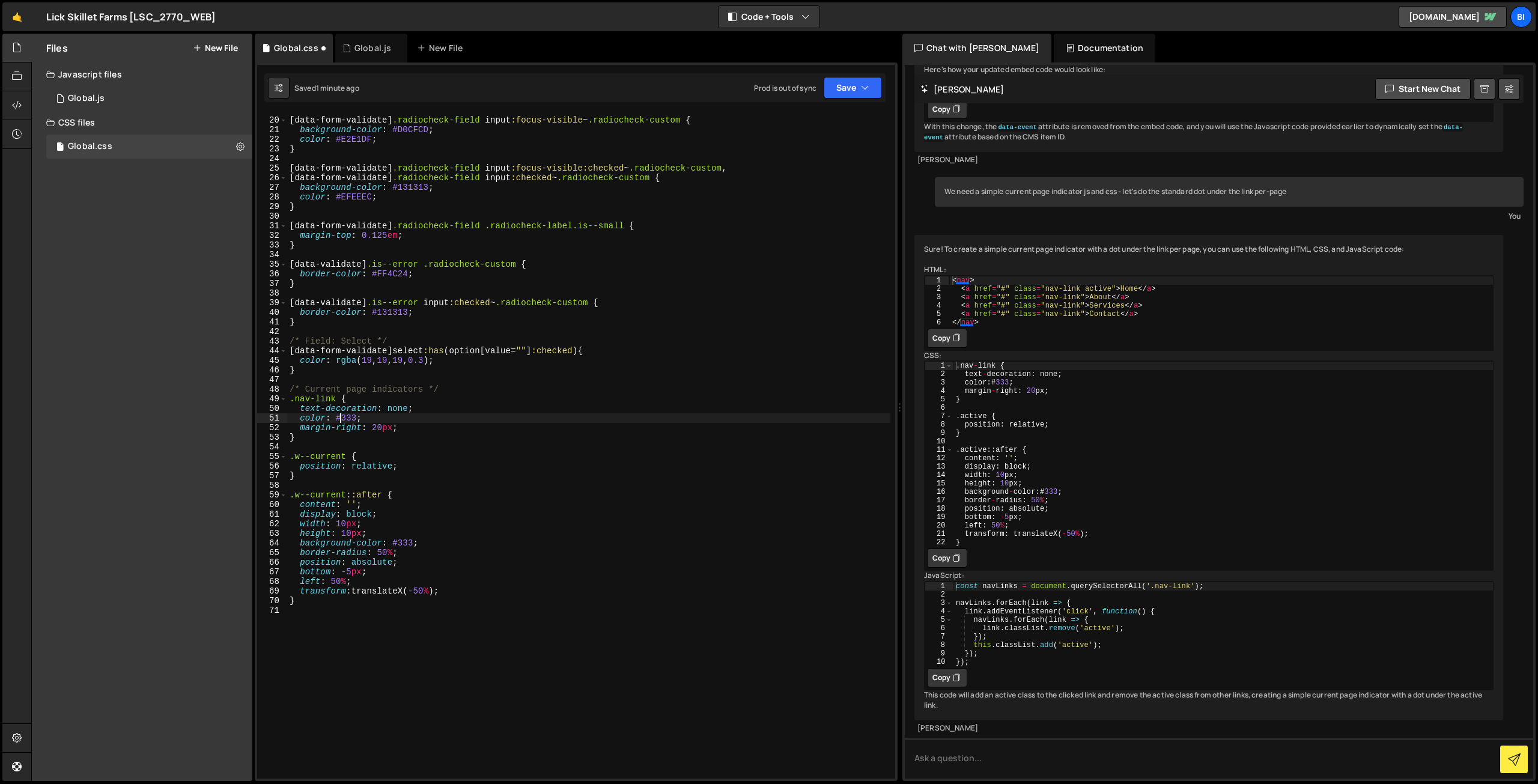
click at [340, 416] on div "/* Field: Custom Radio or Checkbox */ [ data-form-validate ] .radiocheck-field …" at bounding box center [588, 448] width 603 height 685
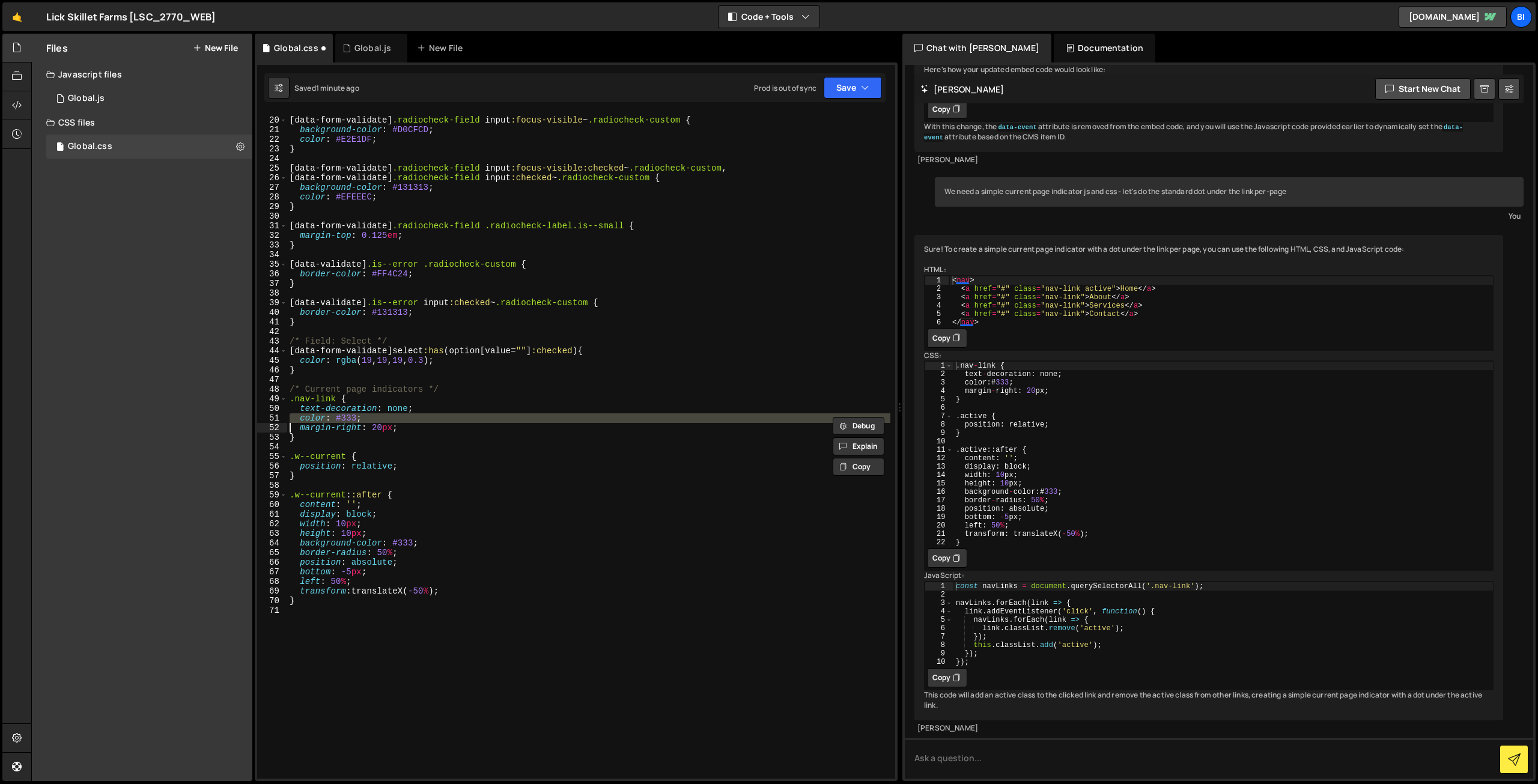
click at [340, 416] on div "/* Field: Custom Radio or Checkbox */ [ data-form-validate ] .radiocheck-field …" at bounding box center [588, 448] width 603 height 685
click at [419, 424] on div "/* Field: Custom Radio or Checkbox */ [ data-form-validate ] .radiocheck-field …" at bounding box center [588, 448] width 603 height 685
drag, startPoint x: 428, startPoint y: 425, endPoint x: 256, endPoint y: 421, distance: 172.0
click at [256, 421] on div "} 267 268 269 270 271 272 273 274 275 276 277 278 279 280 281 282 283 284 285 2…" at bounding box center [576, 421] width 643 height 718
type textarea "color: #333; margin-right: 20px;"
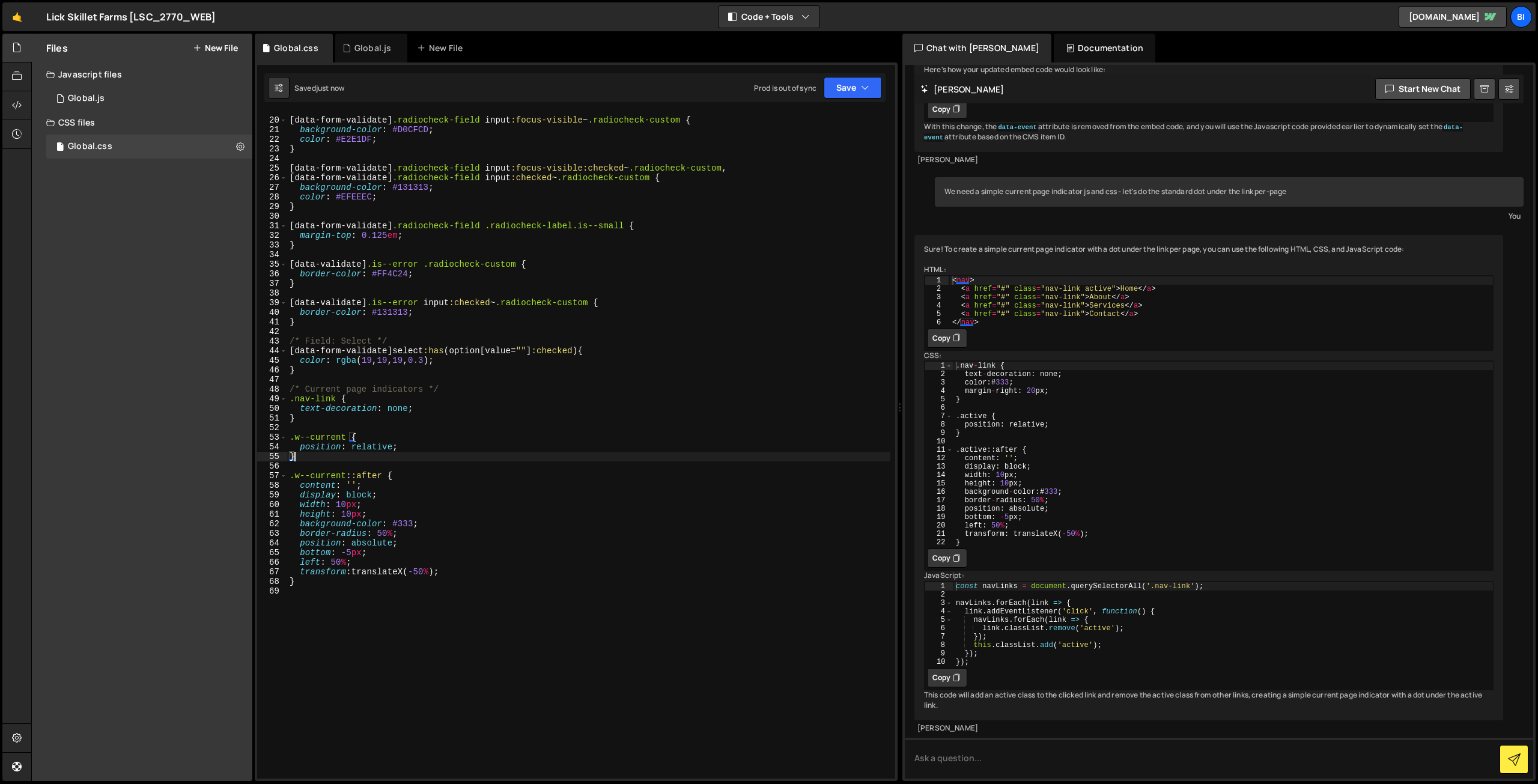
click at [489, 452] on div "/* Field: Custom Radio or Checkbox */ [ data-form-validate ] .radiocheck-field …" at bounding box center [588, 448] width 603 height 685
click at [289, 439] on div "/* Field: Custom Radio or Checkbox */ [ data-form-validate ] .radiocheck-field …" at bounding box center [588, 448] width 603 height 685
click at [291, 482] on div "/* Field: Custom Radio or Checkbox */ [ data-form-validate ] .radiocheck-field …" at bounding box center [588, 448] width 603 height 685
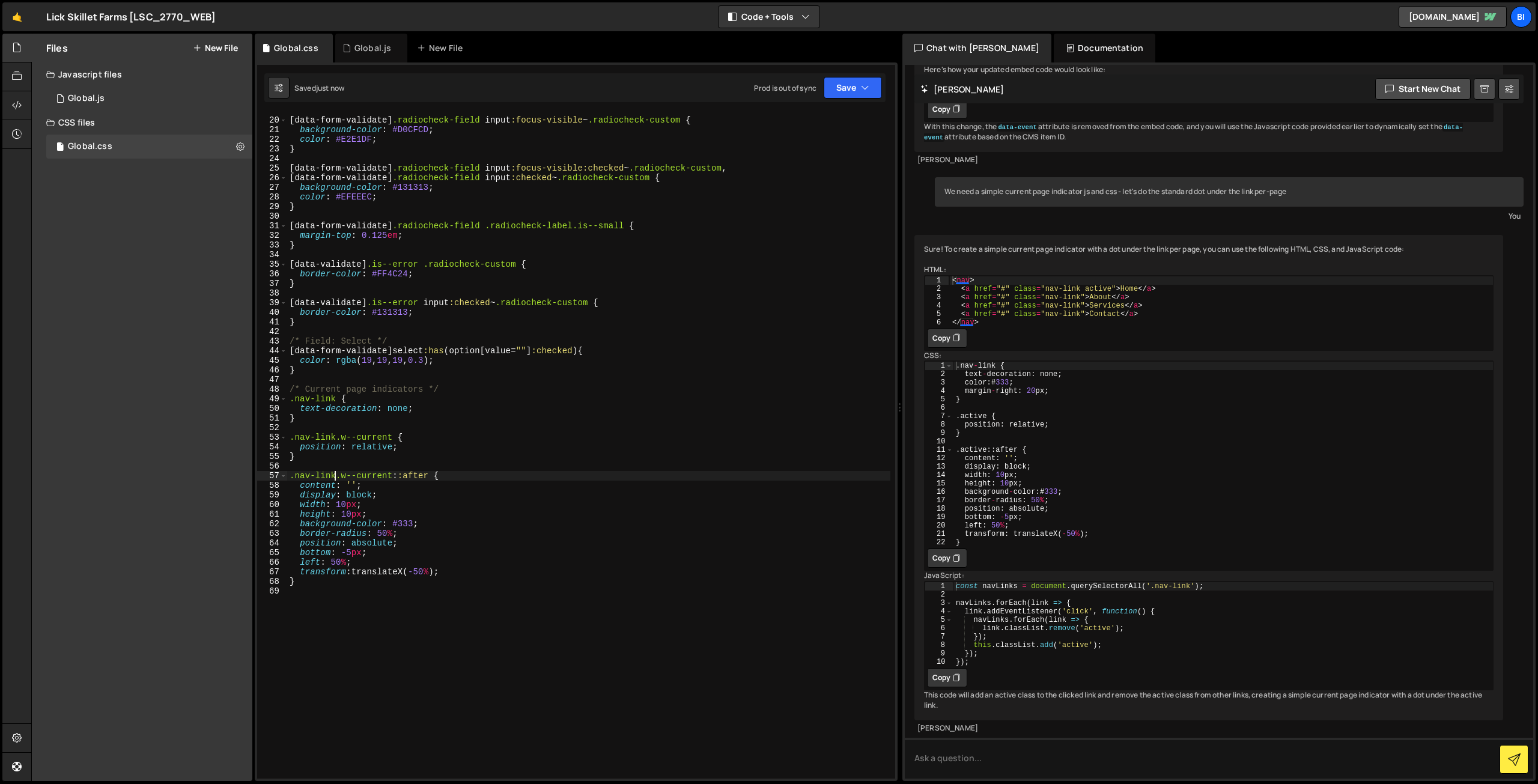
click at [341, 455] on div "/* Field: Custom Radio or Checkbox */ [ data-form-validate ] .radiocheck-field …" at bounding box center [588, 448] width 603 height 685
click at [427, 455] on div "/* Field: Custom Radio or Checkbox */ [ data-form-validate ] .radiocheck-field …" at bounding box center [588, 448] width 603 height 685
click at [433, 403] on div "/* Field: Custom Radio or Checkbox */ [ data-form-validate ] .radiocheck-field …" at bounding box center [588, 448] width 603 height 685
click at [406, 446] on div "/* Field: Custom Radio or Checkbox */ [ data-form-validate ] .radiocheck-field …" at bounding box center [588, 448] width 603 height 685
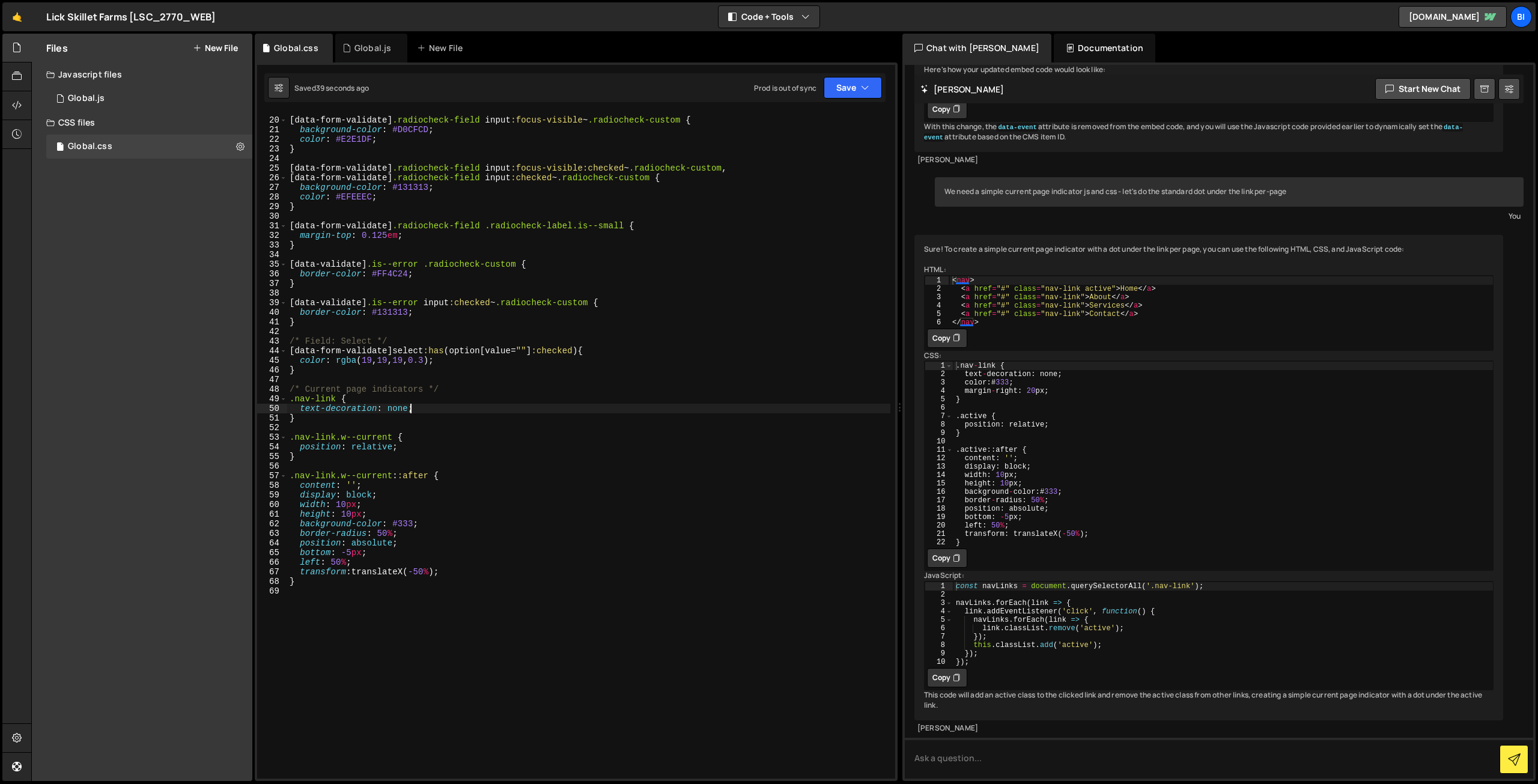
type textarea "position: relative;"
click at [452, 485] on div "/* Field: Custom Radio or Checkbox */ [ data-form-validate ] .radiocheck-field …" at bounding box center [588, 448] width 603 height 685
click at [406, 533] on div "/* Field: Custom Radio or Checkbox */ [ data-form-validate ] .radiocheck-field …" at bounding box center [588, 448] width 603 height 685
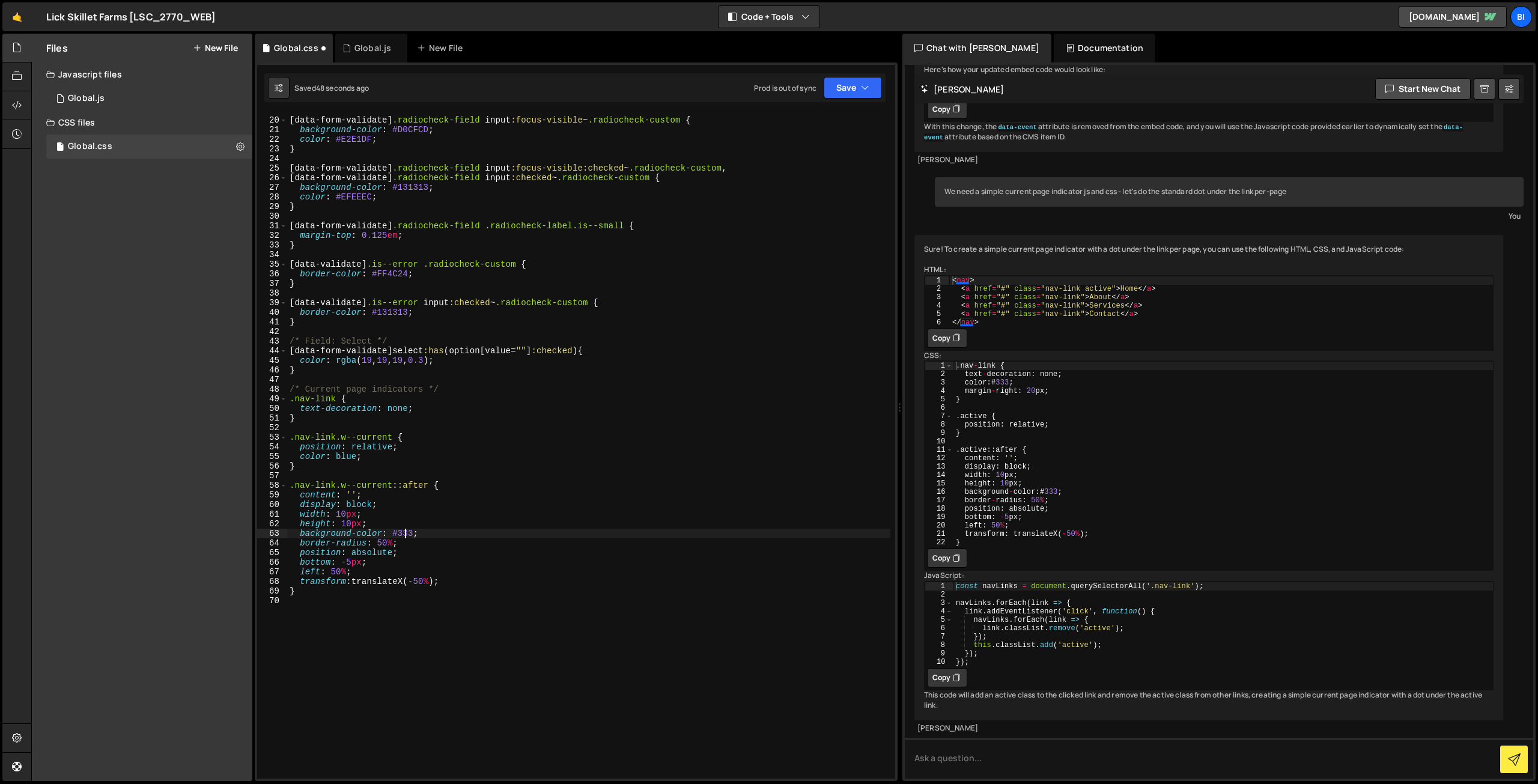
paste textarea "B2AB98"
click at [449, 536] on div "/* Field: Custom Radio or Checkbox */ [ data-form-validate ] .radiocheck-field …" at bounding box center [588, 448] width 603 height 685
click at [394, 517] on div "/* Field: Custom Radio or Checkbox */ [ data-form-validate ] .radiocheck-field …" at bounding box center [588, 448] width 603 height 685
click at [418, 412] on div "/* Field: Custom Radio or Checkbox */ [ data-form-validate ] .radiocheck-field …" at bounding box center [588, 448] width 603 height 685
click at [404, 457] on div "/* Field: Custom Radio or Checkbox */ [ data-form-validate ] .radiocheck-field …" at bounding box center [588, 448] width 603 height 685
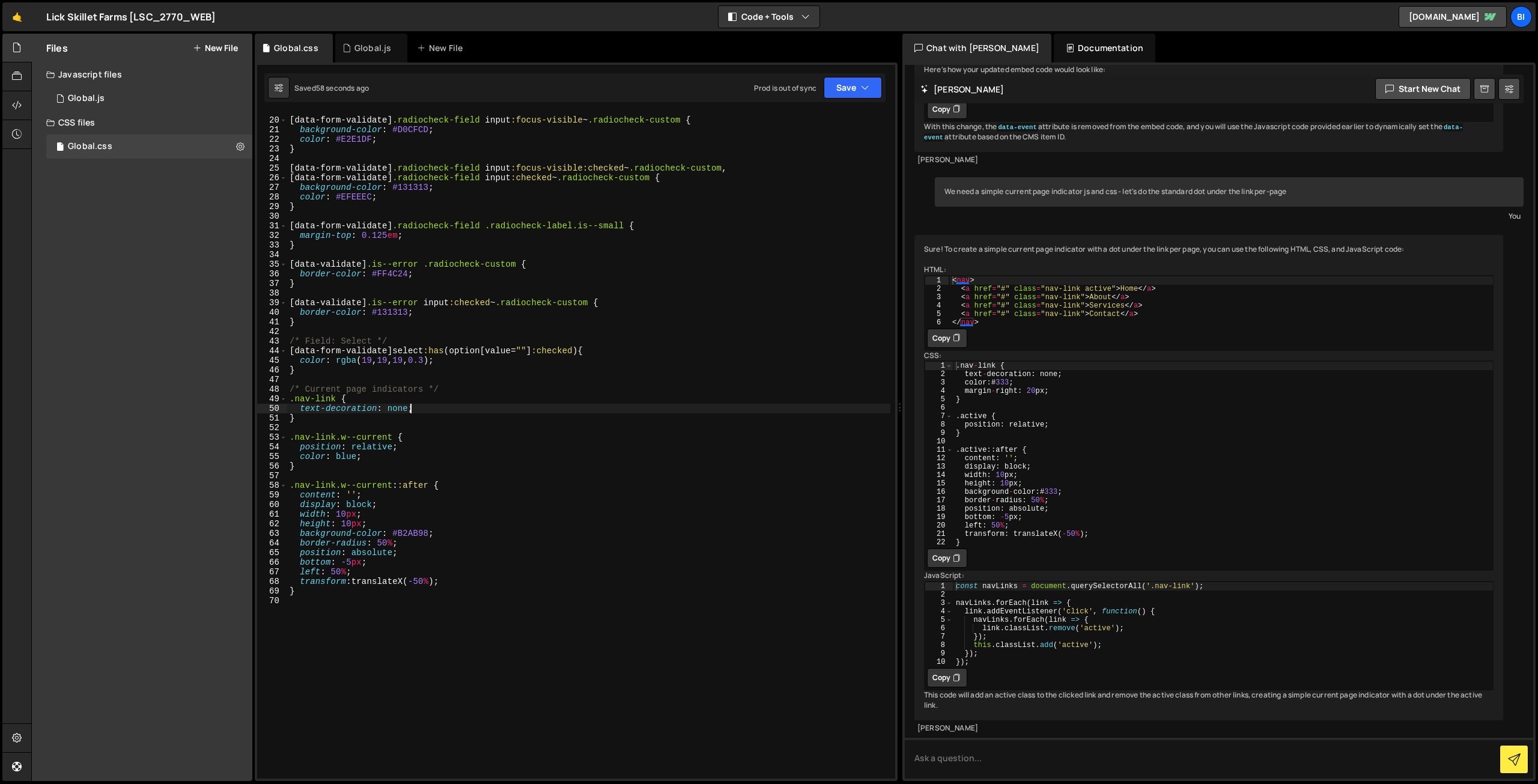
type textarea "color: blue;"
click at [336, 453] on div "/* Field: Custom Radio or Checkbox */ [ data-form-validate ] .radiocheck-field …" at bounding box center [588, 448] width 603 height 685
paste textarea "812638"
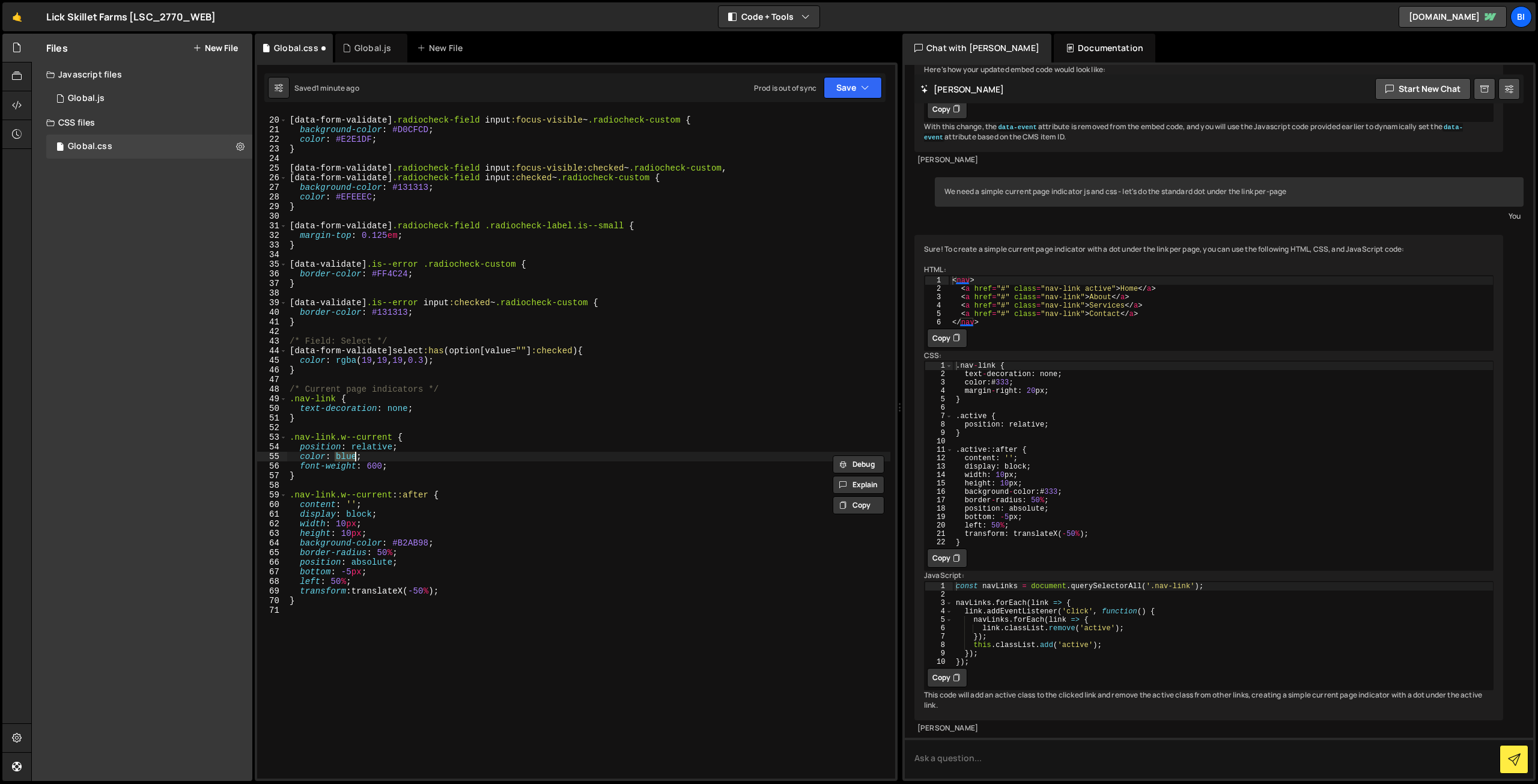
scroll to position [0, 3]
paste textarea "812638"
click at [439, 443] on div "/* Field: Custom Radio or Checkbox */ [ data-form-validate ] .radiocheck-field …" at bounding box center [588, 448] width 603 height 685
click at [476, 451] on div "/* Field: Custom Radio or Checkbox */ [ data-form-validate ] .radiocheck-field …" at bounding box center [588, 448] width 603 height 685
type textarea "position: relative;"
